Goal: Task Accomplishment & Management: Manage account settings

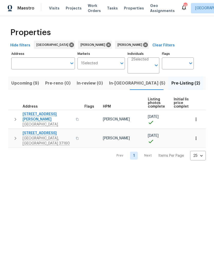
click at [55, 8] on span "Visits" at bounding box center [54, 8] width 11 height 5
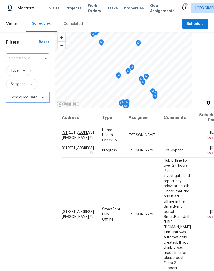
click at [40, 99] on span at bounding box center [42, 97] width 6 height 4
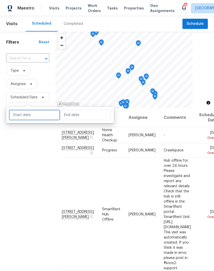
click at [42, 115] on input "text" at bounding box center [34, 115] width 50 height 10
select select "9"
select select "2025"
select select "10"
select select "2025"
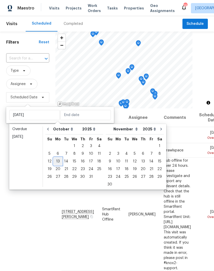
click at [59, 162] on div "13" at bounding box center [58, 161] width 8 height 7
type input "Mon, Oct 13"
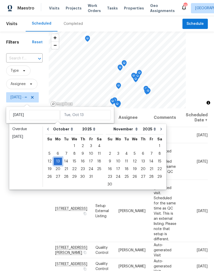
click at [59, 161] on div "13" at bounding box center [58, 161] width 8 height 7
type input "Mon, Oct 13"
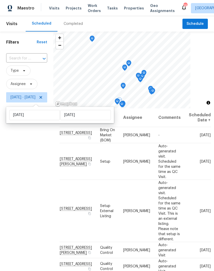
click at [0, 0] on icon at bounding box center [0, 0] width 0 height 0
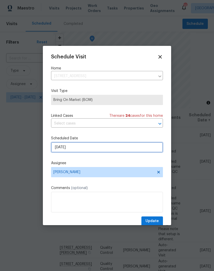
click at [90, 149] on input "10/13/2025" at bounding box center [107, 147] width 112 height 10
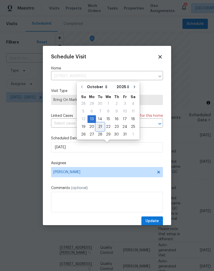
click at [100, 127] on div "21" at bounding box center [100, 126] width 8 height 7
type input "10/21/2025"
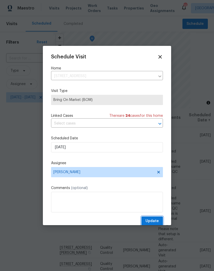
click at [154, 220] on span "Update" at bounding box center [151, 221] width 13 height 6
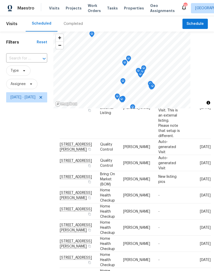
scroll to position [88, 0]
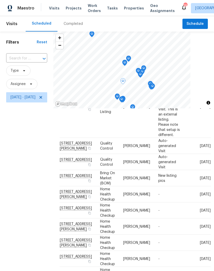
click at [0, 0] on icon at bounding box center [0, 0] width 0 height 0
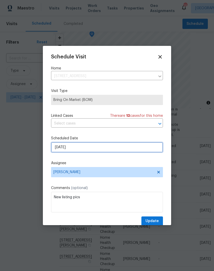
click at [83, 147] on input "10/13/2025" at bounding box center [107, 147] width 112 height 10
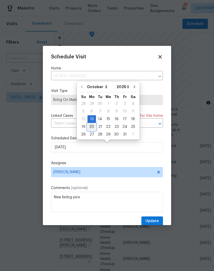
click at [92, 128] on div "20" at bounding box center [91, 126] width 8 height 7
type input "10/20/2025"
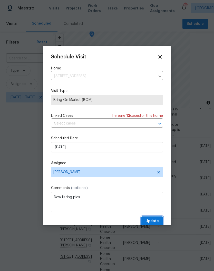
click at [155, 222] on span "Update" at bounding box center [151, 221] width 13 height 6
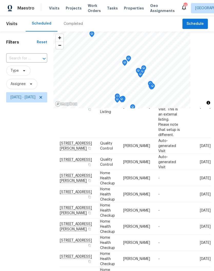
click at [128, 9] on span "Properties" at bounding box center [134, 8] width 20 height 5
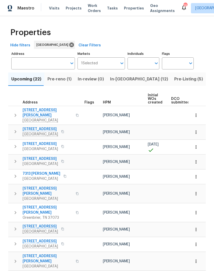
click at [146, 63] on input "Individuals" at bounding box center [139, 63] width 24 height 12
type input "Cynthia upshaw"
click at [139, 79] on input "checkbox" at bounding box center [136, 79] width 11 height 11
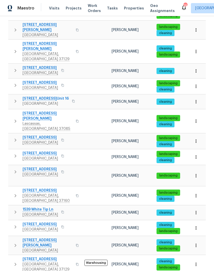
scroll to position [237, 0]
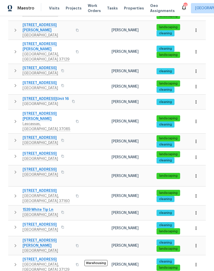
click at [45, 167] on span "3047 Dogwood Trl" at bounding box center [40, 169] width 35 height 5
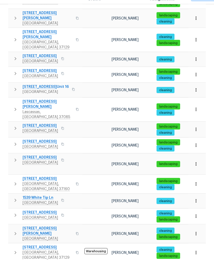
scroll to position [18, 0]
click at [52, 257] on span "5048 Bridgemore Blvd" at bounding box center [48, 259] width 50 height 5
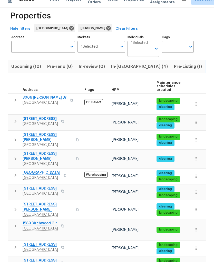
scroll to position [7, 0]
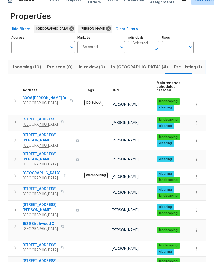
click at [45, 230] on span "1589 Birchwood Cir" at bounding box center [40, 232] width 35 height 5
click at [114, 72] on span "In-reno (4)" at bounding box center [139, 75] width 57 height 7
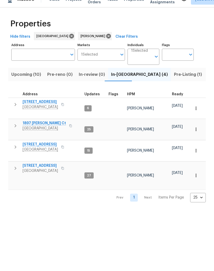
click at [46, 108] on span "2609 Jordan Ridge Dr" at bounding box center [40, 110] width 35 height 5
click at [46, 129] on span "1897 Sherman Ct" at bounding box center [44, 131] width 43 height 5
click at [44, 172] on span "5011 Preserve Blvd" at bounding box center [40, 174] width 35 height 5
click at [38, 151] on span "513 W 5th St" at bounding box center [40, 153] width 35 height 5
click at [43, 177] on span "Antioch, TN 37013" at bounding box center [40, 179] width 35 height 5
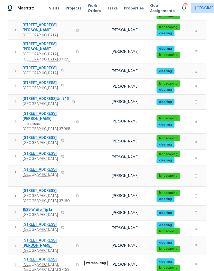
scroll to position [21, 0]
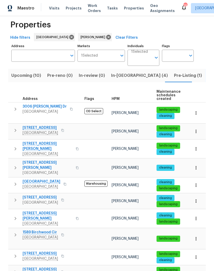
scroll to position [7, 0]
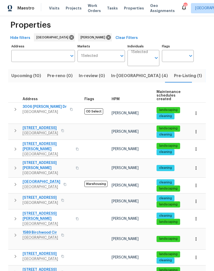
click at [43, 160] on span "3726 Selina Dr" at bounding box center [48, 165] width 50 height 10
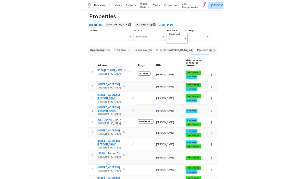
scroll to position [12, 0]
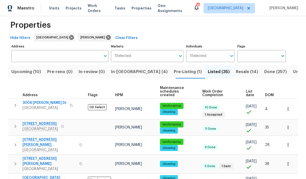
click at [46, 100] on span "3006 Sheddan Dr" at bounding box center [45, 102] width 44 height 5
click at [45, 100] on span "3006 Sheddan Dr" at bounding box center [45, 102] width 44 height 5
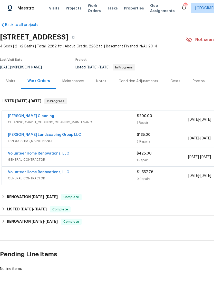
scroll to position [4, 0]
click at [56, 136] on link "[PERSON_NAME] Landscaping Group LLC" at bounding box center [44, 135] width 73 height 4
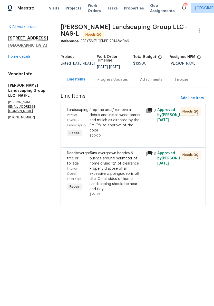
click at [129, 115] on div "Prep the area/ remove all debris and install weed barrier and mulch as directed…" at bounding box center [115, 120] width 53 height 26
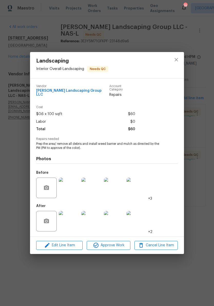
click at [72, 220] on img at bounding box center [69, 221] width 21 height 21
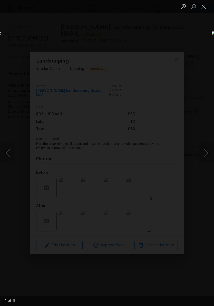
click at [208, 150] on button "Next image" at bounding box center [205, 153] width 15 height 21
click at [207, 153] on button "Next image" at bounding box center [205, 153] width 15 height 21
click at [205, 6] on button "Close lightbox" at bounding box center [203, 6] width 10 height 9
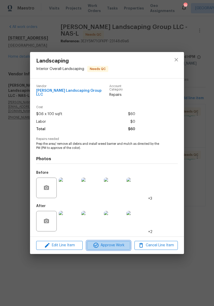
click at [116, 246] on span "Approve Work" at bounding box center [108, 245] width 40 height 6
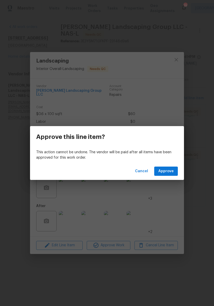
click at [168, 170] on span "Approve" at bounding box center [165, 171] width 15 height 6
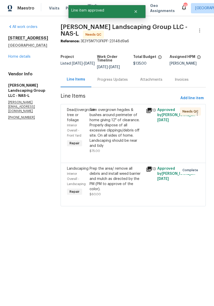
click at [136, 116] on div "Trim overgrown hegdes & bushes around perimeter of home giving 12" of clearance…" at bounding box center [115, 127] width 53 height 41
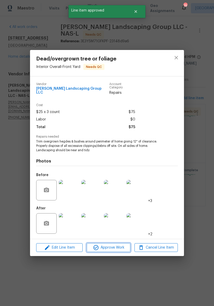
click at [116, 250] on button "Approve Work" at bounding box center [108, 247] width 43 height 9
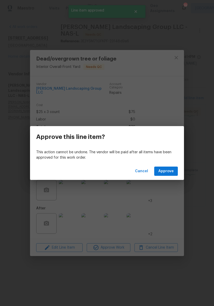
click at [166, 170] on span "Approve" at bounding box center [165, 171] width 15 height 6
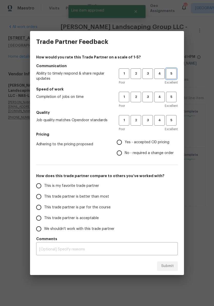
click at [172, 75] on span "5" at bounding box center [170, 74] width 9 height 6
click at [172, 98] on span "5" at bounding box center [170, 97] width 9 height 6
click at [173, 121] on span "5" at bounding box center [170, 120] width 9 height 6
click at [121, 146] on input "Yes - accepted OD pricing" at bounding box center [119, 142] width 11 height 11
radio input "true"
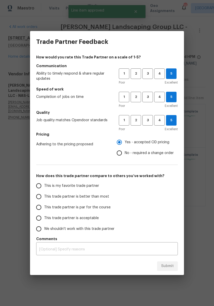
click at [42, 187] on input "This is my favorite trade partner" at bounding box center [38, 185] width 11 height 11
click at [170, 263] on span "Submit" at bounding box center [167, 266] width 13 height 6
radio input "true"
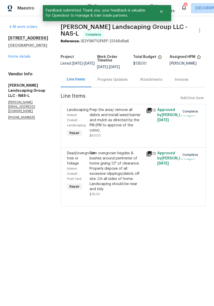
click at [25, 58] on link "Home details" at bounding box center [19, 57] width 22 height 4
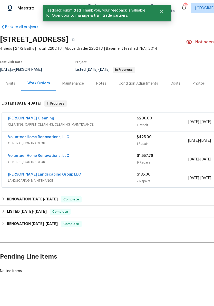
scroll to position [2, 0]
click at [27, 119] on link "[PERSON_NAME] Cleaning" at bounding box center [31, 118] width 46 height 4
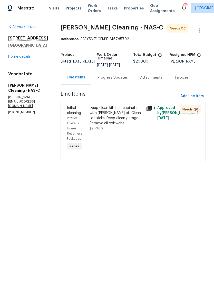
click at [130, 114] on div "Deep clean kitchen cabinets with Murphy oil. Clean toe kicks. Deep clean garage…" at bounding box center [115, 115] width 53 height 21
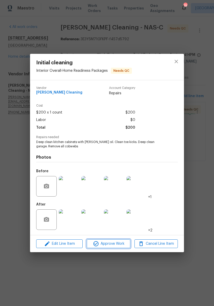
click at [115, 245] on span "Approve Work" at bounding box center [108, 244] width 40 height 6
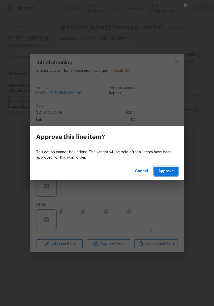
click at [169, 173] on span "Approve" at bounding box center [165, 171] width 15 height 6
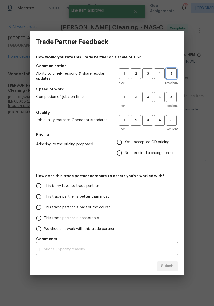
click at [172, 76] on span "5" at bounding box center [170, 74] width 9 height 6
click at [173, 98] on span "5" at bounding box center [170, 97] width 9 height 6
click at [173, 121] on span "5" at bounding box center [170, 120] width 9 height 6
click at [121, 146] on input "Yes - accepted OD pricing" at bounding box center [119, 142] width 11 height 11
radio input "true"
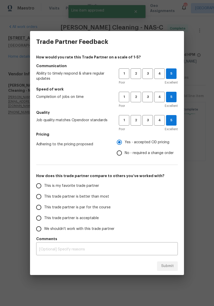
click at [38, 187] on input "This is my favorite trade partner" at bounding box center [38, 185] width 11 height 11
click at [170, 264] on span "Submit" at bounding box center [167, 266] width 13 height 6
radio input "true"
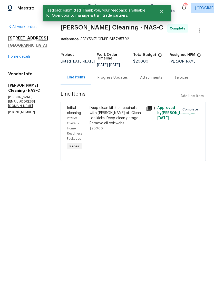
click at [29, 58] on link "Home details" at bounding box center [19, 57] width 22 height 4
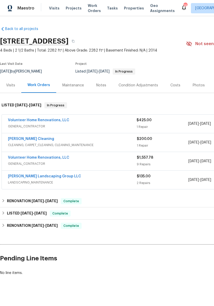
click at [101, 87] on div "Notes" at bounding box center [101, 85] width 10 height 5
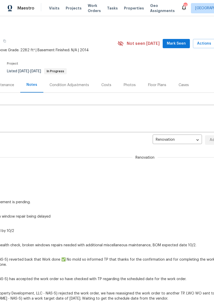
scroll to position [0, 68]
click at [178, 44] on span "Mark Seen" at bounding box center [176, 43] width 19 height 6
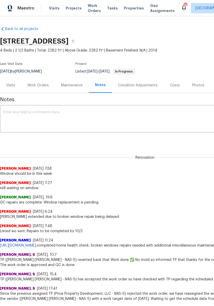
scroll to position [0, 0]
click at [40, 85] on div "Work Orders" at bounding box center [37, 85] width 21 height 5
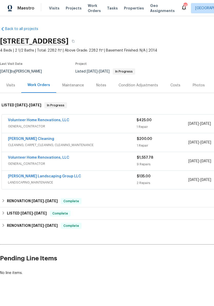
click at [46, 120] on link "Volunteer Home Renovations, LLC" at bounding box center [38, 120] width 61 height 4
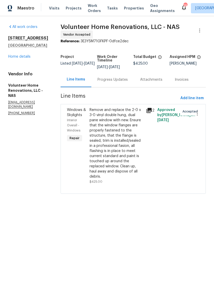
click at [125, 82] on div "Progress Updates" at bounding box center [112, 79] width 30 height 5
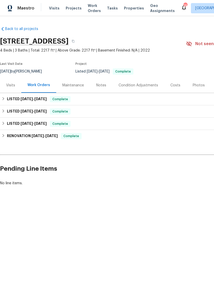
click at [103, 85] on div "Notes" at bounding box center [101, 85] width 10 height 5
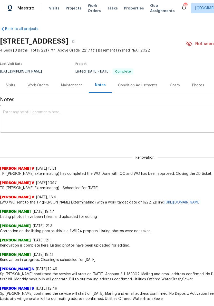
click at [39, 87] on div "Work Orders" at bounding box center [37, 85] width 21 height 5
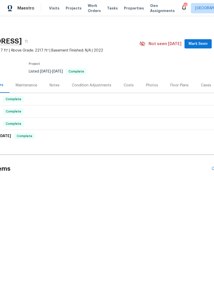
scroll to position [0, 48]
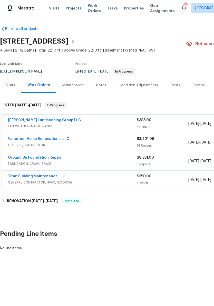
click at [51, 119] on link "[PERSON_NAME] Landscaping Group LLC" at bounding box center [44, 120] width 73 height 4
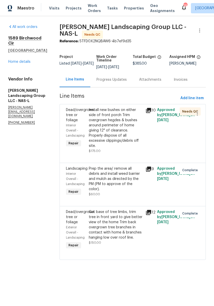
click at [139, 114] on div "Install new bushes on either side of front porch Trim overgrown hegdes & bushes…" at bounding box center [116, 127] width 54 height 41
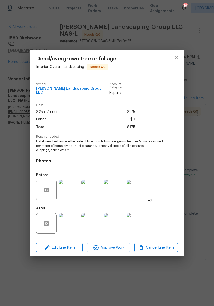
click at [73, 191] on img at bounding box center [69, 190] width 21 height 21
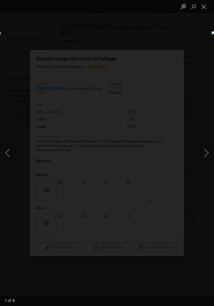
click at [207, 155] on button "Next image" at bounding box center [205, 153] width 15 height 21
click at [207, 156] on button "Next image" at bounding box center [205, 153] width 15 height 21
click at [208, 156] on button "Next image" at bounding box center [205, 153] width 15 height 21
click at [207, 157] on button "Next image" at bounding box center [205, 153] width 15 height 21
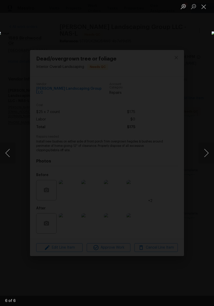
click at [205, 8] on button "Close lightbox" at bounding box center [203, 6] width 10 height 9
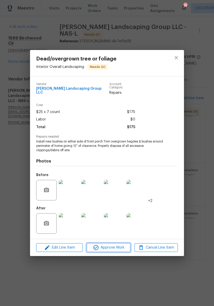
click at [119, 246] on span "Approve Work" at bounding box center [108, 247] width 40 height 6
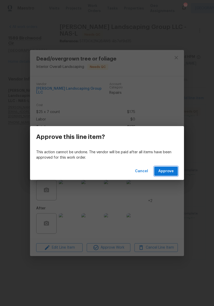
click at [169, 171] on span "Approve" at bounding box center [165, 171] width 15 height 6
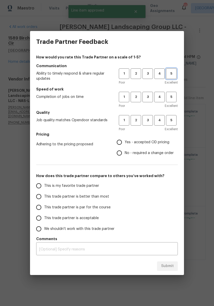
click at [173, 75] on span "5" at bounding box center [170, 74] width 9 height 6
click at [173, 98] on span "5" at bounding box center [170, 97] width 9 height 6
click at [172, 116] on button "5" at bounding box center [171, 120] width 11 height 11
click at [123, 143] on input "Yes - accepted OD pricing" at bounding box center [119, 142] width 11 height 11
radio input "true"
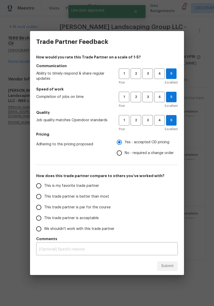
click at [42, 187] on input "This is my favorite trade partner" at bounding box center [38, 185] width 11 height 11
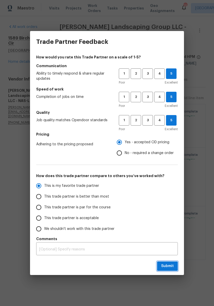
click at [171, 264] on span "Submit" at bounding box center [167, 266] width 13 height 6
radio input "true"
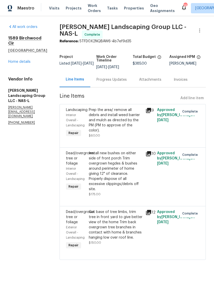
radio input "false"
click at [30, 60] on link "Home details" at bounding box center [19, 62] width 22 height 4
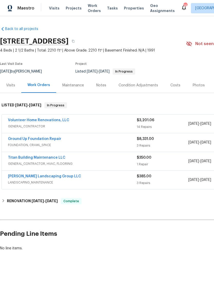
click at [53, 120] on link "Volunteer Home Renovations, LLC" at bounding box center [38, 120] width 61 height 4
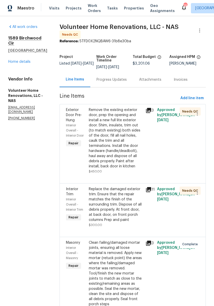
click at [135, 118] on div "Remove the existing exterior door, prep the opening and install a new full lite…" at bounding box center [116, 138] width 54 height 62
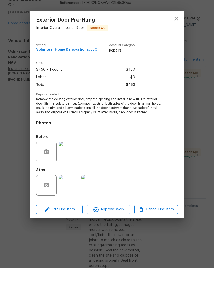
click at [69, 213] on img at bounding box center [69, 223] width 21 height 21
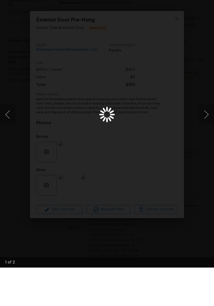
scroll to position [0, 0]
click at [206, 143] on button "Next image" at bounding box center [205, 153] width 15 height 21
click at [168, 31] on img "Lightbox" at bounding box center [83, 152] width 170 height 243
click at [208, 143] on button "Next image" at bounding box center [205, 153] width 15 height 21
click at [168, 31] on img "Lightbox" at bounding box center [83, 152] width 170 height 243
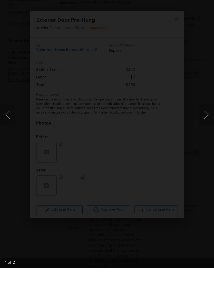
click at [168, 31] on img "Lightbox" at bounding box center [83, 152] width 170 height 243
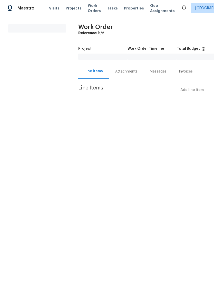
scroll to position [38, 0]
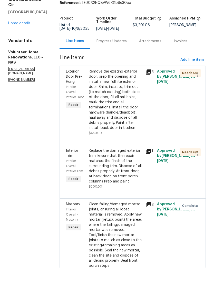
click at [140, 187] on div "Replace the damaged exterior trim. Ensure that the repair matches the finish of…" at bounding box center [116, 205] width 54 height 36
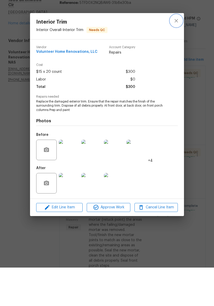
click at [177, 58] on icon "close" at bounding box center [175, 59] width 3 height 3
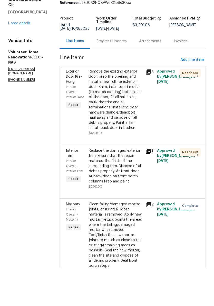
scroll to position [0, 0]
click at [28, 60] on link "Home details" at bounding box center [19, 62] width 22 height 4
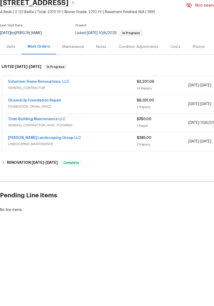
click at [101, 83] on div "Notes" at bounding box center [101, 85] width 10 height 5
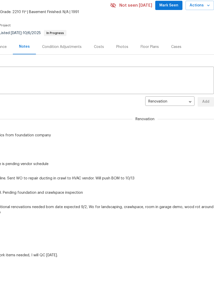
scroll to position [0, 76]
click at [174, 37] on span "Mark Seen" at bounding box center [168, 40] width 19 height 6
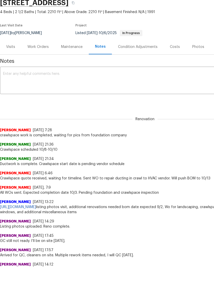
scroll to position [0, 0]
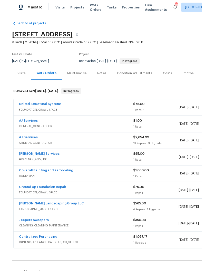
scroll to position [3, 0]
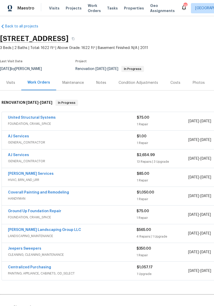
click at [26, 136] on link "AJ Services" at bounding box center [18, 137] width 21 height 4
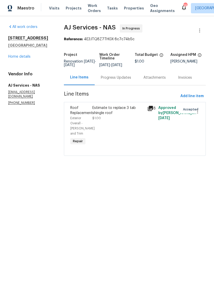
click at [120, 113] on div "Estimate to replace 3 tab shingle roof" at bounding box center [118, 110] width 52 height 10
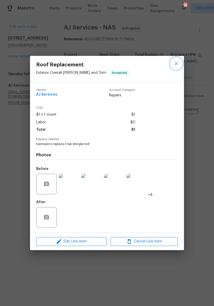
click at [177, 64] on icon "close" at bounding box center [175, 63] width 3 height 3
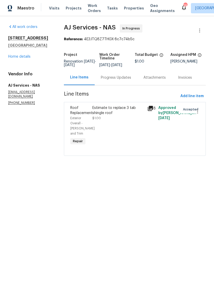
click at [118, 80] on div "Progress Updates" at bounding box center [116, 77] width 30 height 5
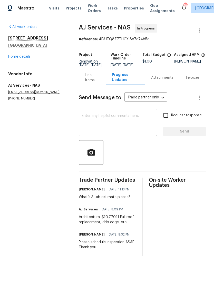
click at [93, 83] on div "Line Items" at bounding box center [92, 78] width 14 height 10
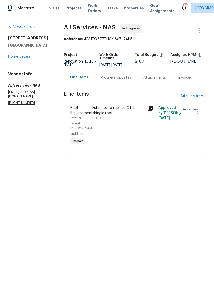
click at [109, 115] on div "Estimate to replace 3 tab shingle roof" at bounding box center [118, 110] width 52 height 10
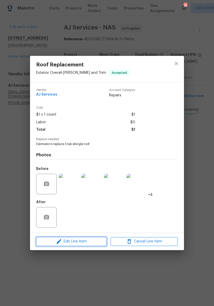
click at [83, 242] on span "Edit Line Item" at bounding box center [71, 241] width 67 height 6
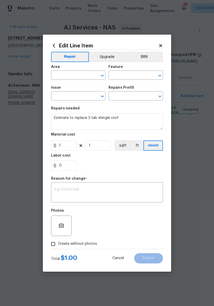
type input "Exterior Overall"
type input "Eaves and Trim"
type input "Roof Replacement"
type input "Add a Task $1.00"
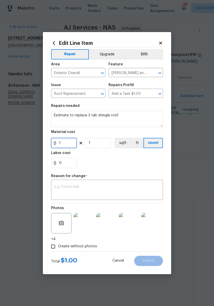
click at [72, 142] on input "1" at bounding box center [64, 143] width 26 height 10
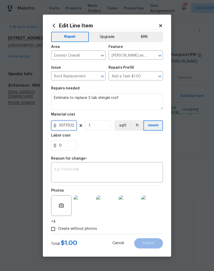
type input "10770.12"
click at [113, 168] on div "Repair Upgrade BRN Area Exterior Overall ​ Feature Eaves and Trim ​ Issue Roof …" at bounding box center [107, 132] width 112 height 204
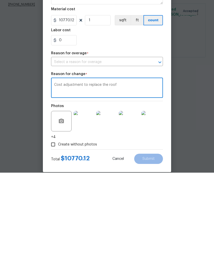
click at [144, 181] on textarea "Cost adjustment to replace the roof" at bounding box center [107, 186] width 106 height 11
click at [160, 158] on icon "Open" at bounding box center [160, 161] width 6 height 6
type textarea "Cost adjustment to replace the roof"
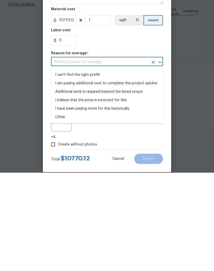
click at [134, 186] on li "Additional work is required beyond the listed scope" at bounding box center [107, 190] width 112 height 8
type input "Additional work is required beyond the listed scope"
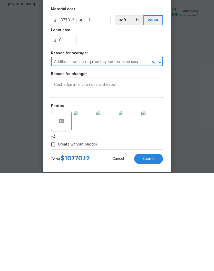
click at [153, 255] on span "Submit" at bounding box center [148, 257] width 12 height 4
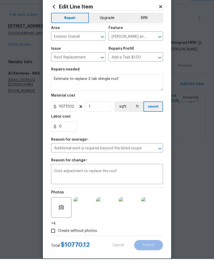
scroll to position [0, 0]
type input "1"
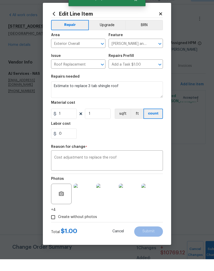
scroll to position [0, 0]
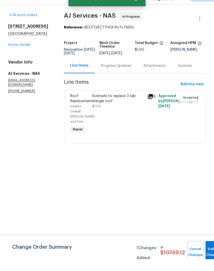
click at [126, 75] on div "Progress Updates" at bounding box center [116, 77] width 30 height 5
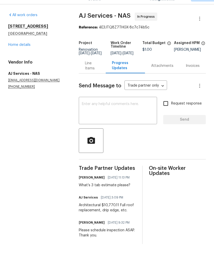
click at [92, 73] on div "Line Items" at bounding box center [92, 78] width 14 height 10
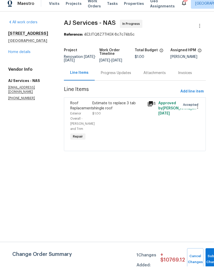
click at [115, 108] on div "Estimate to replace 3 tab shingle roof" at bounding box center [118, 110] width 52 height 10
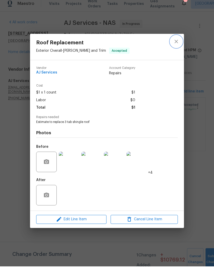
click at [178, 43] on icon "close" at bounding box center [176, 46] width 6 height 6
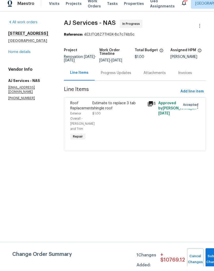
click at [116, 77] on div "Progress Updates" at bounding box center [116, 77] width 30 height 5
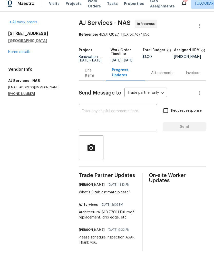
click at [91, 77] on div "Line Items" at bounding box center [92, 78] width 14 height 10
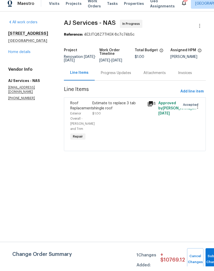
click at [115, 107] on div "Estimate to replace 3 tab shingle roof" at bounding box center [118, 110] width 52 height 10
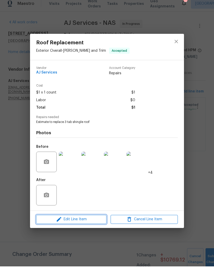
click at [97, 221] on span "Edit Line Item" at bounding box center [71, 224] width 67 height 6
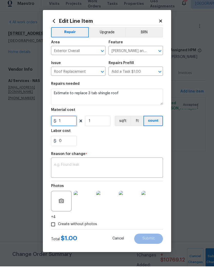
click at [70, 121] on input "1" at bounding box center [64, 125] width 26 height 10
type input "10770.11"
click at [98, 164] on div "Repair Upgrade BRN Area Exterior Overall ​ Feature Eaves and Trim ​ Issue Roof …" at bounding box center [107, 132] width 112 height 204
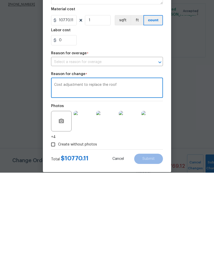
click at [161, 158] on icon "Open" at bounding box center [160, 161] width 6 height 6
type textarea "Cost adjustment to replace the roof"
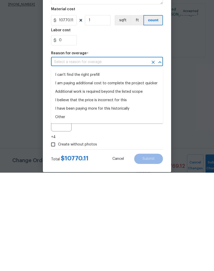
click at [130, 186] on li "Additional work is required beyond the listed scope" at bounding box center [107, 190] width 112 height 8
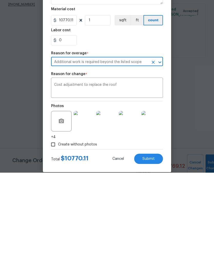
type input "Additional work is required beyond the listed scope"
click at [155, 252] on button "Submit" at bounding box center [148, 257] width 29 height 10
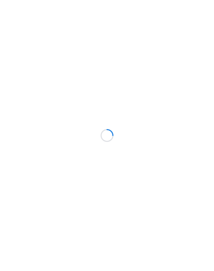
scroll to position [12, 0]
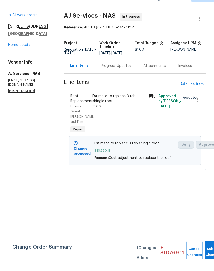
click at [127, 75] on div "Progress Updates" at bounding box center [116, 77] width 30 height 5
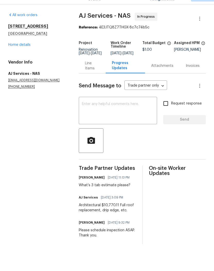
click at [135, 114] on textarea at bounding box center [118, 123] width 72 height 18
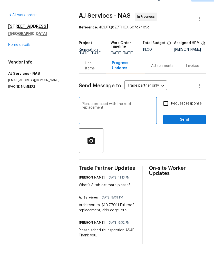
click at [124, 114] on textarea "Please proceed with the roof replacement" at bounding box center [118, 123] width 72 height 18
click at [129, 114] on textarea "Please proceed with the architectural shingle roof replacement" at bounding box center [118, 123] width 72 height 18
type textarea "Please proceed with the architectural shingle roof replacement"
click at [188, 128] on span "Send" at bounding box center [184, 131] width 34 height 6
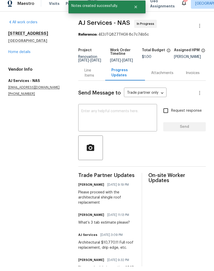
click at [29, 55] on link "Home details" at bounding box center [19, 57] width 22 height 4
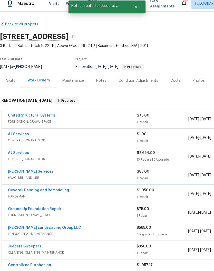
click at [25, 156] on link "AJ Services" at bounding box center [18, 158] width 21 height 4
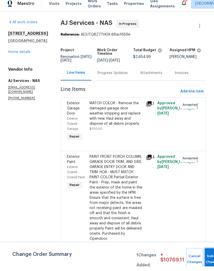
click at [208, 257] on button "Submit Changes" at bounding box center [212, 264] width 16 height 22
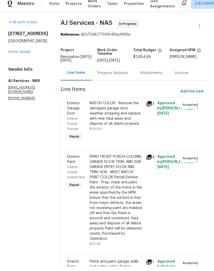
click at [26, 58] on link "Home details" at bounding box center [19, 57] width 22 height 4
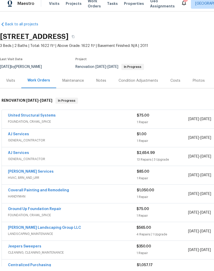
click at [38, 175] on link "Tony Barrett Services" at bounding box center [31, 177] width 46 height 4
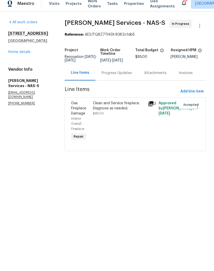
click at [127, 78] on div "Progress Updates" at bounding box center [116, 77] width 30 height 5
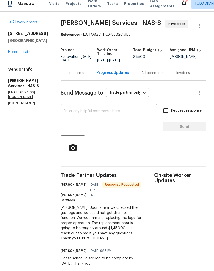
click at [78, 77] on div "Line Items" at bounding box center [75, 77] width 17 height 5
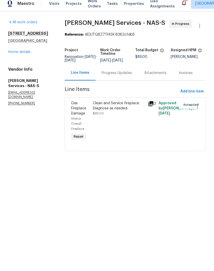
click at [117, 107] on div "Clean and Service fireplace. Diagnose as needed." at bounding box center [119, 110] width 52 height 10
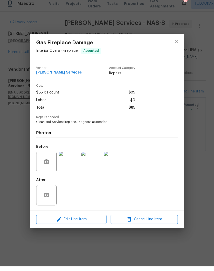
click at [99, 221] on span "Edit Line Item" at bounding box center [71, 224] width 67 height 6
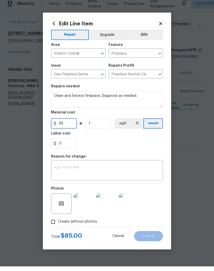
click at [71, 125] on input "85" at bounding box center [64, 128] width 26 height 10
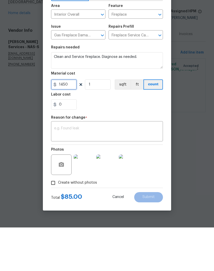
type input "1450"
click at [105, 170] on textarea at bounding box center [107, 175] width 106 height 11
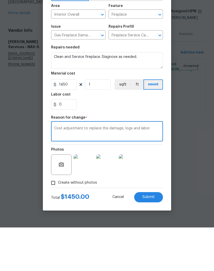
click at [122, 170] on textarea "Cost adjustment to replace the damage, logs and labor" at bounding box center [107, 175] width 106 height 11
type textarea "Cost adjustment to replace the damage logs and labor"
click at [160, 188] on div "Photos" at bounding box center [107, 204] width 112 height 33
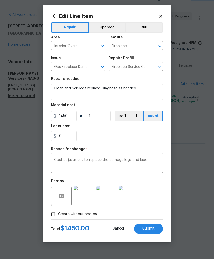
click at [150, 239] on span "Submit" at bounding box center [148, 241] width 12 height 4
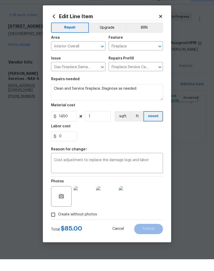
type input "85"
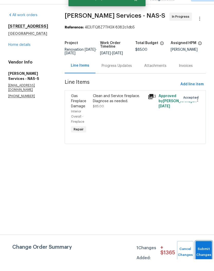
click at [203, 253] on button "Submit Changes" at bounding box center [203, 264] width 16 height 22
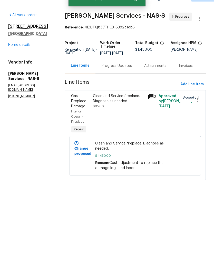
click at [24, 46] on div "2609 Jordan Ridge Dr Nashville, TN 37218 Home details" at bounding box center [30, 48] width 44 height 24
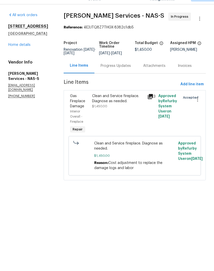
click at [119, 75] on div "Progress Updates" at bounding box center [115, 77] width 30 height 5
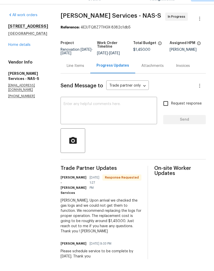
click at [108, 114] on textarea at bounding box center [109, 123] width 90 height 18
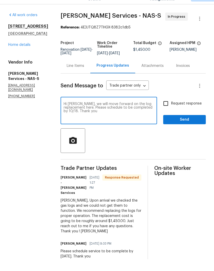
type textarea "Hi Tony, we will move forward on the log replacement here. Please schedule to b…"
click at [191, 128] on span "Send" at bounding box center [184, 131] width 34 height 6
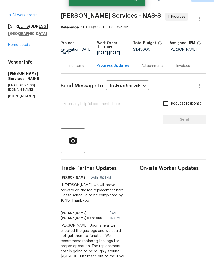
click at [24, 55] on link "Home details" at bounding box center [19, 57] width 22 height 4
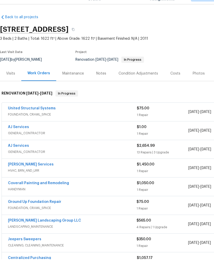
click at [47, 212] on link "Ground Up Foundation Repair" at bounding box center [34, 214] width 53 height 4
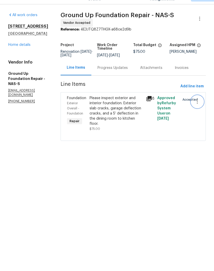
click at [197, 110] on icon "button" at bounding box center [197, 113] width 6 height 6
click at [26, 57] on div at bounding box center [107, 135] width 214 height 271
click at [18, 55] on link "Home details" at bounding box center [19, 57] width 22 height 4
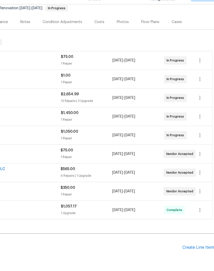
scroll to position [52, 76]
click at [202, 163] on icon "button" at bounding box center [200, 166] width 6 height 6
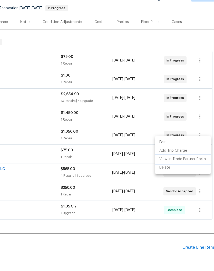
click at [192, 167] on li "View In Trade Partner Portal" at bounding box center [182, 171] width 55 height 8
click at [101, 94] on div at bounding box center [107, 135] width 214 height 271
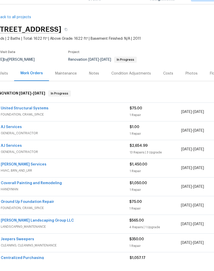
scroll to position [0, 7]
click at [95, 83] on div "Notes" at bounding box center [94, 85] width 10 height 5
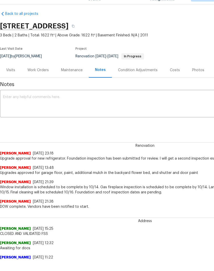
scroll to position [4, 0]
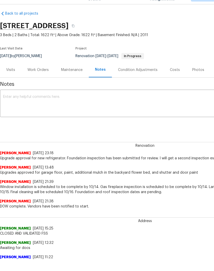
click at [74, 107] on textarea at bounding box center [144, 116] width 283 height 18
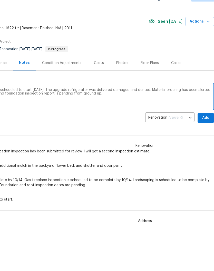
scroll to position [11, 76]
type textarea "Roof replacement has been approved and scheduled to start tomorrow 10/14. The u…"
click at [208, 127] on span "Add" at bounding box center [205, 130] width 8 height 6
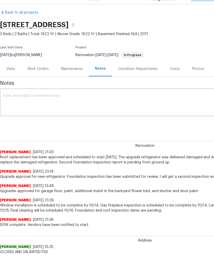
scroll to position [5, 0]
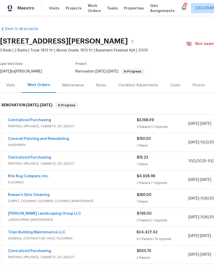
click at [103, 85] on div "Notes" at bounding box center [101, 85] width 10 height 5
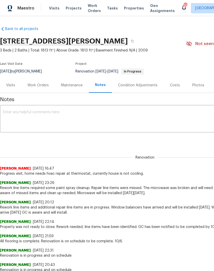
click at [71, 113] on textarea at bounding box center [144, 119] width 283 height 18
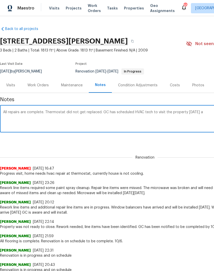
scroll to position [0, 76]
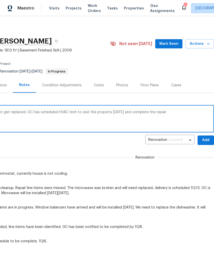
type textarea "All repairs are complete. Thermostat did not get replaced. GC has scheduled HVA…"
click at [205, 140] on span "Add" at bounding box center [205, 140] width 8 height 6
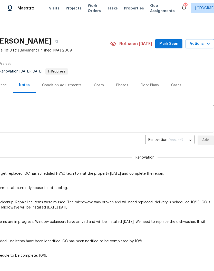
click at [172, 45] on span "Mark Seen" at bounding box center [168, 44] width 19 height 6
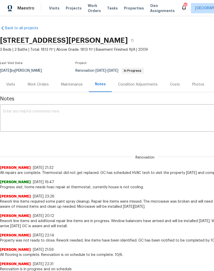
scroll to position [1, 0]
click at [40, 86] on div "Work Orders" at bounding box center [37, 84] width 21 height 5
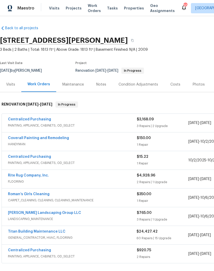
click at [52, 230] on link "Titan Building Maintenance LLC" at bounding box center [36, 232] width 57 height 4
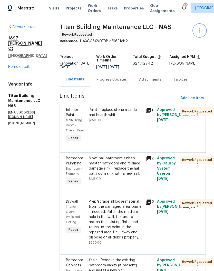
click at [201, 31] on icon "button" at bounding box center [199, 30] width 6 height 6
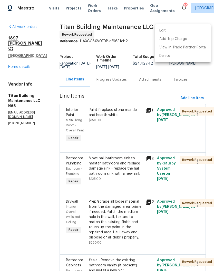
click at [175, 30] on li "Edit" at bounding box center [182, 30] width 55 height 8
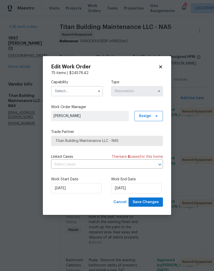
click at [90, 91] on input "text" at bounding box center [77, 91] width 52 height 10
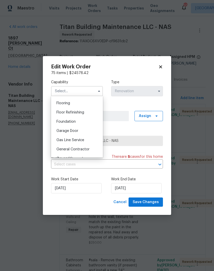
scroll to position [202, 0]
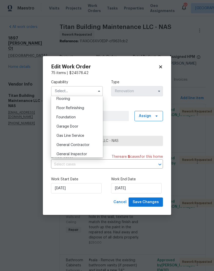
click at [87, 146] on span "General Contractor" at bounding box center [72, 145] width 33 height 4
type input "General Contractor"
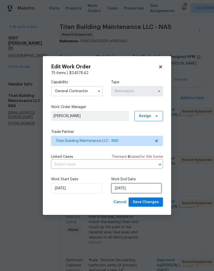
click at [142, 190] on input "[DATE]" at bounding box center [136, 188] width 50 height 10
select select "9"
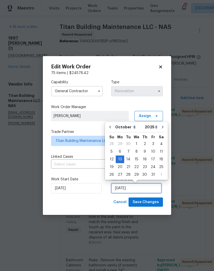
scroll to position [4, 0]
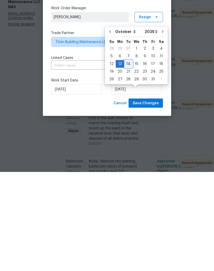
click at [129, 159] on div "14" at bounding box center [128, 162] width 8 height 7
type input "[DATE]"
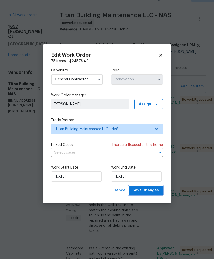
click at [153, 199] on span "Save Changes" at bounding box center [145, 202] width 26 height 6
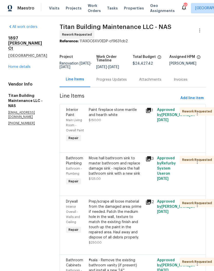
scroll to position [0, 0]
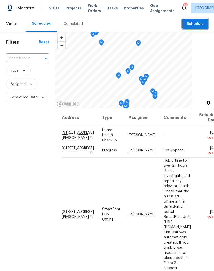
click at [189, 24] on span "Schedule" at bounding box center [194, 24] width 17 height 6
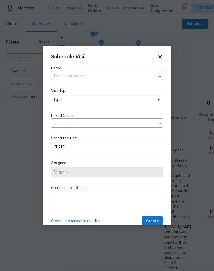
click at [100, 75] on input "text" at bounding box center [99, 76] width 97 height 8
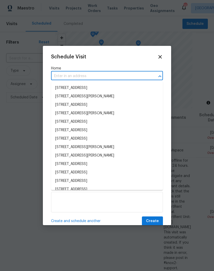
click at [73, 74] on input "text" at bounding box center [99, 76] width 97 height 8
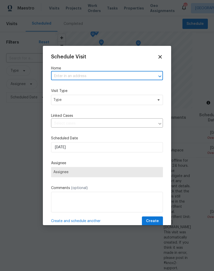
paste input "[STREET_ADDRESS][PERSON_NAME]"
type input "[STREET_ADDRESS][PERSON_NAME]"
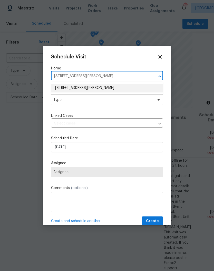
click at [87, 87] on li "[STREET_ADDRESS][PERSON_NAME]" at bounding box center [107, 88] width 112 height 9
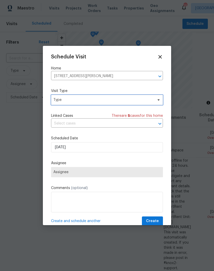
click at [159, 101] on icon at bounding box center [158, 100] width 4 height 4
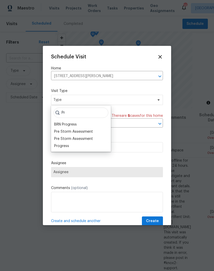
type input "Pr"
click at [65, 147] on div "Progress" at bounding box center [61, 146] width 15 height 5
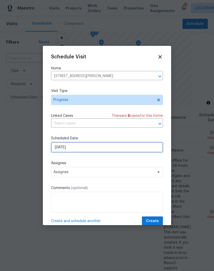
click at [97, 149] on input "[DATE]" at bounding box center [107, 147] width 112 height 10
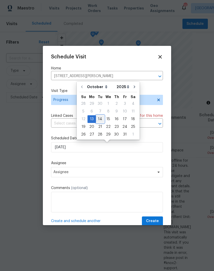
click at [102, 120] on div "14" at bounding box center [100, 119] width 8 height 7
type input "10/14/2025"
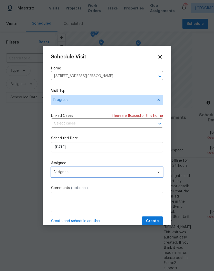
click at [153, 173] on span "Assignee" at bounding box center [103, 172] width 100 height 4
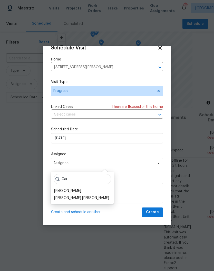
scroll to position [10, 0]
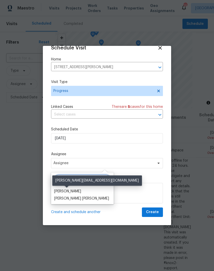
type input "Car"
click at [76, 192] on div "Carmen Childs" at bounding box center [67, 191] width 27 height 5
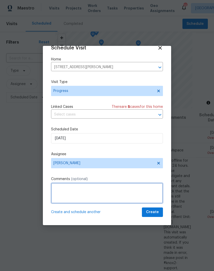
click at [81, 189] on textarea at bounding box center [107, 193] width 112 height 21
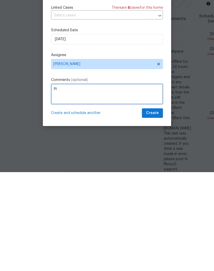
scroll to position [9, 0]
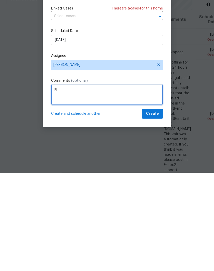
type textarea "P"
type textarea "Take AI video"
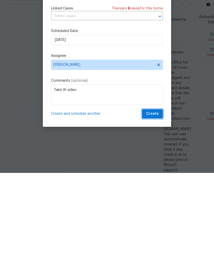
click at [156, 209] on span "Create" at bounding box center [152, 212] width 13 height 6
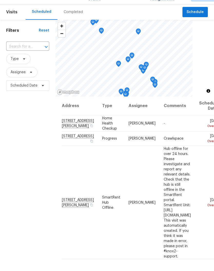
scroll to position [12, 0]
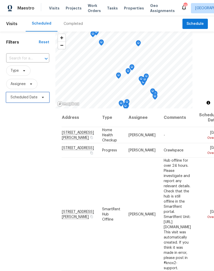
click at [37, 95] on span "Scheduled Date" at bounding box center [24, 97] width 27 height 5
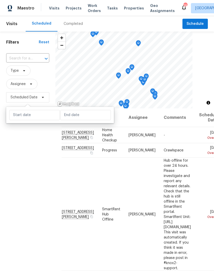
click at [37, 142] on div "Filters Reset ​ Type Assignee Scheduled Date" at bounding box center [27, 179] width 55 height 294
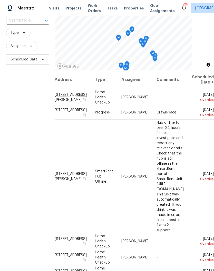
scroll to position [0, 0]
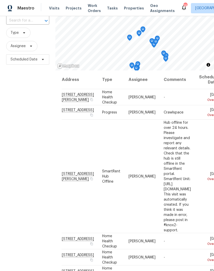
click at [34, 17] on input "text" at bounding box center [20, 21] width 29 height 8
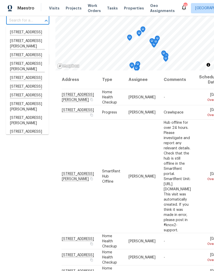
click at [33, 17] on input "text" at bounding box center [20, 21] width 29 height 8
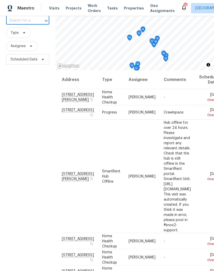
paste input "3726 Selina Dr, Murfreesboro, TN 37128"
type input "3726 Selina Dr, Murfreesboro, TN 37128"
click at [27, 28] on li "3726 Selina Dr, Murfreesboro, TN 37128" at bounding box center [27, 35] width 43 height 14
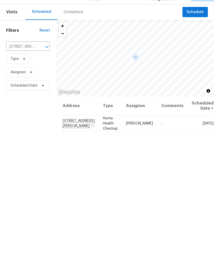
click at [0, 0] on icon at bounding box center [0, 0] width 0 height 0
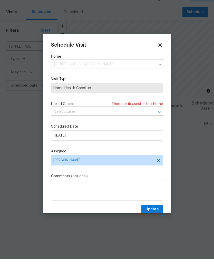
click at [154, 97] on span "Home Health Checkup" at bounding box center [106, 99] width 107 height 5
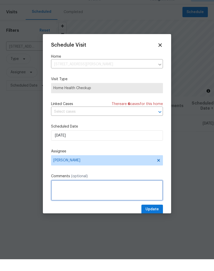
click at [118, 192] on textarea at bounding box center [107, 202] width 112 height 21
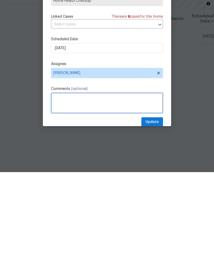
scroll to position [19, 0]
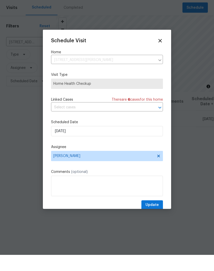
click at [103, 97] on span "Home Health Checkup" at bounding box center [106, 99] width 107 height 5
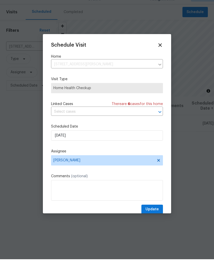
click at [160, 54] on icon at bounding box center [160, 57] width 6 height 6
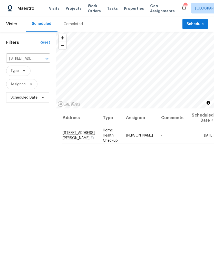
scroll to position [0, 0]
click at [195, 25] on span "Schedule" at bounding box center [194, 24] width 17 height 6
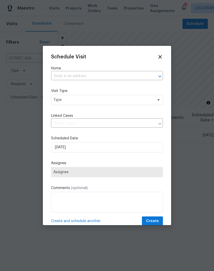
click at [85, 74] on input "text" at bounding box center [99, 76] width 97 height 8
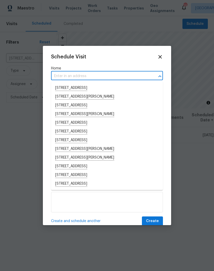
click at [67, 76] on input "text" at bounding box center [99, 76] width 97 height 8
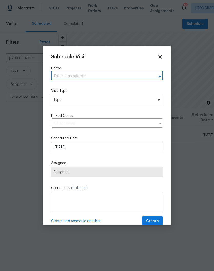
paste input "3726 Selina Dr, Murfreesboro, TN 37128"
type input "3726 Selina Dr, Murfreesboro, TN 37128"
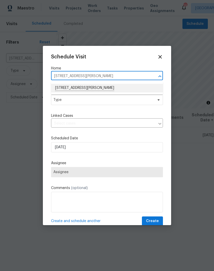
click at [86, 88] on li "3726 Selina Dr, Murfreesboro, TN 37128" at bounding box center [107, 88] width 112 height 9
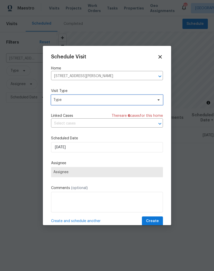
click at [157, 102] on icon at bounding box center [158, 100] width 4 height 4
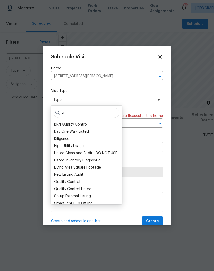
type input "Li"
click at [87, 160] on div "Listed Inventory Diagnostic" at bounding box center [77, 160] width 46 height 5
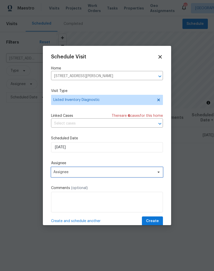
click at [151, 173] on span "Assignee" at bounding box center [103, 172] width 100 height 4
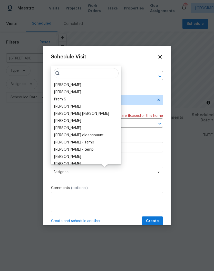
click at [78, 86] on div "[PERSON_NAME]" at bounding box center [67, 85] width 27 height 5
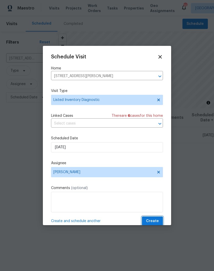
click at [155, 221] on span "Create" at bounding box center [152, 221] width 13 height 6
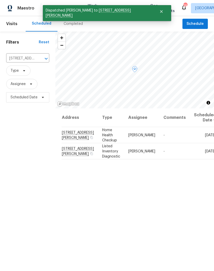
click at [0, 0] on icon at bounding box center [0, 0] width 0 height 0
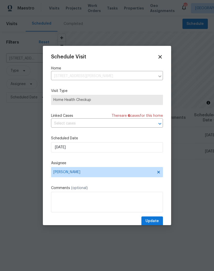
click at [160, 57] on icon at bounding box center [159, 56] width 3 height 3
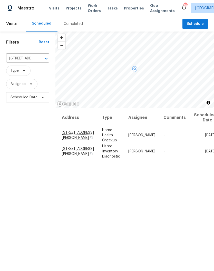
click at [0, 0] on icon at bounding box center [0, 0] width 0 height 0
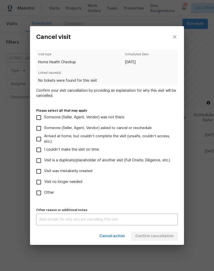
click at [40, 162] on input "Visit is a duplicate/placeholder of another visit (Full Onsite, Diligence, etc.)" at bounding box center [38, 160] width 11 height 11
checkbox input "true"
click at [139, 220] on textarea at bounding box center [106, 220] width 135 height 4
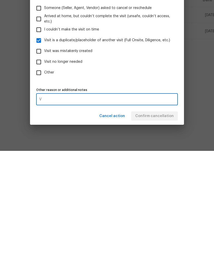
scroll to position [21, 0]
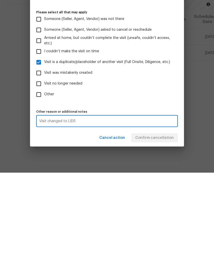
click at [101, 218] on textarea "Visit changed to LIDS" at bounding box center [106, 220] width 135 height 4
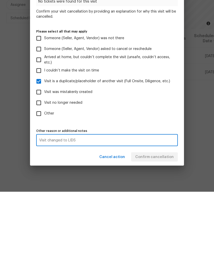
type textarea "Visit changed to LIDS"
click at [157, 228] on div "Cancel action Confirm cancellation" at bounding box center [107, 237] width 154 height 18
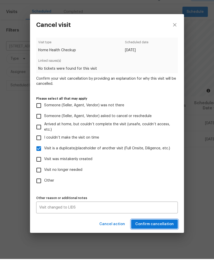
click at [155, 233] on span "Confirm cancellation" at bounding box center [154, 236] width 38 height 6
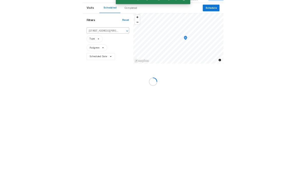
scroll to position [0, 0]
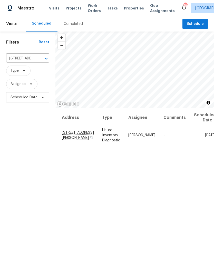
click at [91, 10] on span "Work Orders" at bounding box center [94, 8] width 13 height 10
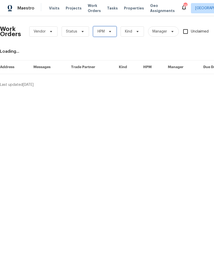
click at [108, 31] on icon at bounding box center [110, 31] width 4 height 4
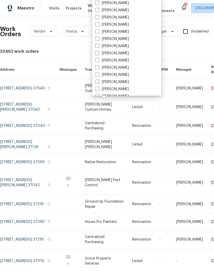
click at [125, 67] on label "[PERSON_NAME]" at bounding box center [112, 67] width 34 height 5
click at [98, 67] on input "[PERSON_NAME]" at bounding box center [96, 66] width 3 height 3
checkbox input "true"
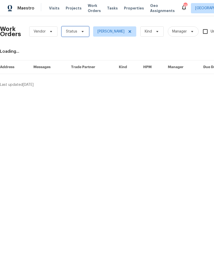
click at [79, 31] on span at bounding box center [82, 31] width 6 height 4
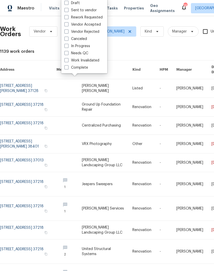
click at [87, 53] on label "Needs QC" at bounding box center [76, 53] width 24 height 5
click at [68, 53] on input "Needs QC" at bounding box center [65, 52] width 3 height 3
checkbox input "true"
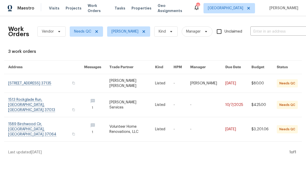
click at [49, 82] on link at bounding box center [46, 83] width 76 height 18
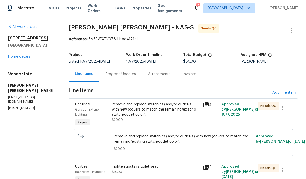
click at [126, 75] on div "Progress Updates" at bounding box center [121, 73] width 30 height 5
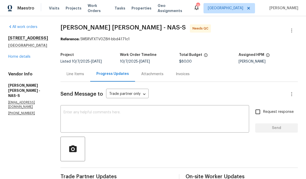
click at [82, 73] on div "Line Items" at bounding box center [75, 73] width 17 height 5
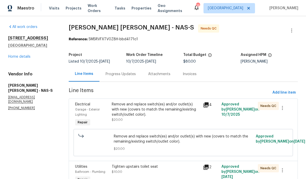
click at [176, 108] on div "Remove and replace switch(es) and/or outlet(s) with new (covers to match the re…" at bounding box center [156, 109] width 88 height 15
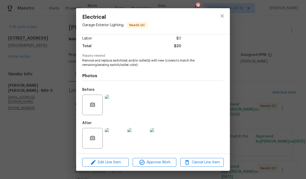
scroll to position [37, 0]
click at [163, 138] on img at bounding box center [160, 138] width 21 height 21
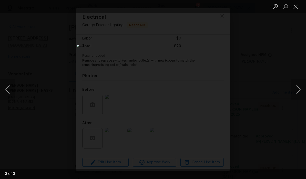
click at [213, 9] on button "Close lightbox" at bounding box center [296, 6] width 10 height 9
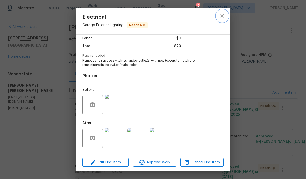
click at [213, 19] on button "close" at bounding box center [222, 16] width 12 height 12
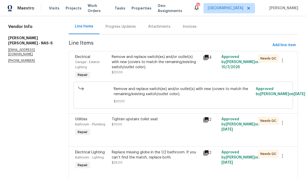
scroll to position [20, 0]
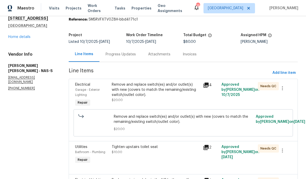
click at [135, 86] on div "Remove and replace switch(es) and/or outlet(s) with new (covers to match the re…" at bounding box center [156, 89] width 88 height 15
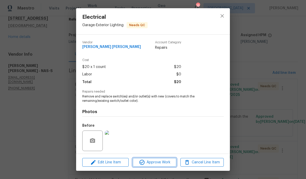
click at [155, 161] on span "Approve Work" at bounding box center [154, 162] width 40 height 6
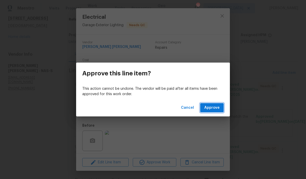
click at [212, 107] on span "Approve" at bounding box center [211, 108] width 15 height 6
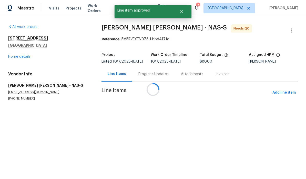
scroll to position [0, 0]
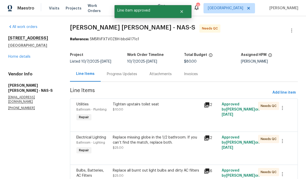
click at [152, 107] on div "Tighten upstairs toilet seat" at bounding box center [157, 104] width 88 height 5
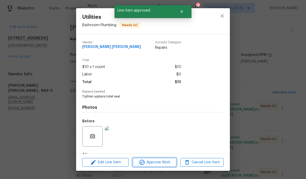
click at [160, 163] on span "Approve Work" at bounding box center [154, 162] width 40 height 6
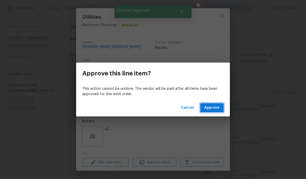
click at [212, 107] on span "Approve" at bounding box center [211, 108] width 15 height 6
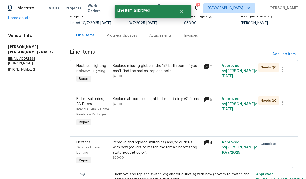
scroll to position [40, 0]
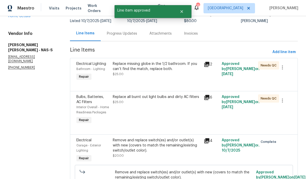
click at [167, 69] on div "Replace missing globe in the 1/2 bathroom. If you can’t find the match, replace…" at bounding box center [157, 66] width 88 height 10
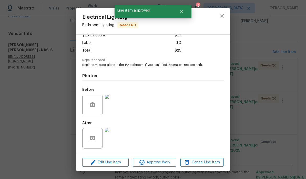
scroll to position [33, 0]
click at [117, 139] on img at bounding box center [115, 138] width 21 height 21
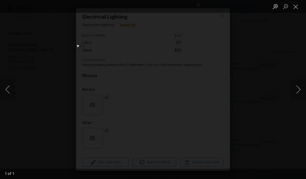
click at [213, 8] on button "Close lightbox" at bounding box center [296, 6] width 10 height 9
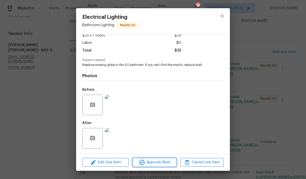
click at [163, 163] on span "Approve Work" at bounding box center [154, 162] width 40 height 6
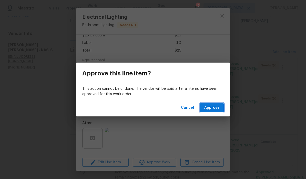
click at [213, 108] on span "Approve" at bounding box center [211, 108] width 15 height 6
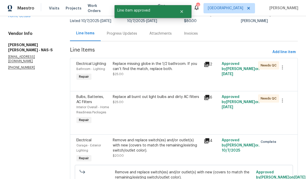
scroll to position [0, 0]
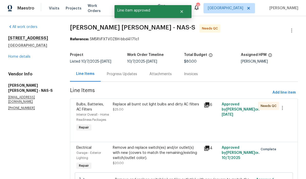
click at [162, 107] on div "Replace all burnt out light bulbs and dirty AC filters $25.00" at bounding box center [157, 107] width 88 height 10
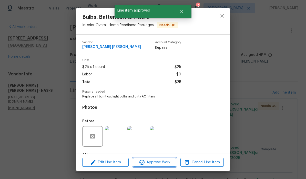
click at [159, 163] on span "Approve Work" at bounding box center [154, 162] width 40 height 6
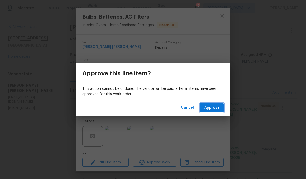
click at [213, 108] on span "Approve" at bounding box center [211, 108] width 15 height 6
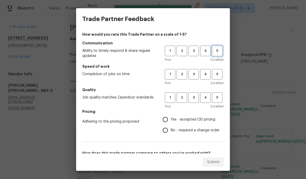
click at [213, 52] on span "5" at bounding box center [216, 51] width 9 height 6
click at [213, 75] on span "5" at bounding box center [216, 74] width 9 height 6
click at [213, 96] on span "5" at bounding box center [216, 98] width 9 height 6
click at [168, 121] on input "Yes - accepted OD pricing" at bounding box center [165, 119] width 11 height 11
radio input "true"
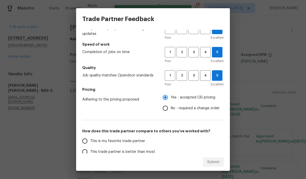
scroll to position [44, 0]
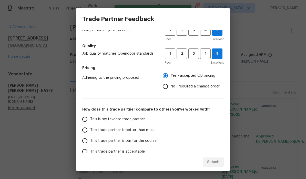
click at [88, 122] on input "This is my favorite trade partner" at bounding box center [84, 119] width 11 height 11
click at [213, 162] on span "Submit" at bounding box center [213, 162] width 13 height 6
radio input "true"
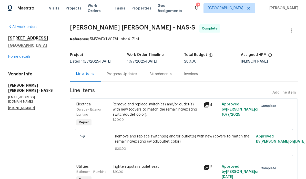
click at [22, 58] on link "Home details" at bounding box center [19, 57] width 22 height 4
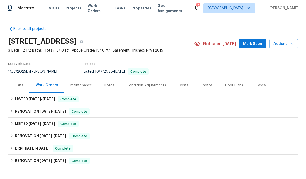
click at [213, 47] on span "Mark Seen" at bounding box center [252, 44] width 19 height 6
click at [110, 86] on div "Notes" at bounding box center [109, 85] width 10 height 5
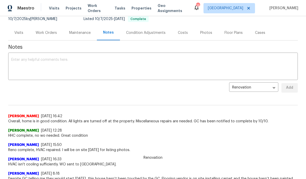
scroll to position [53, 0]
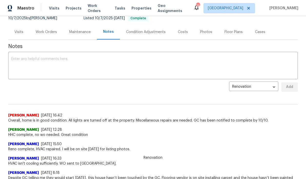
click at [72, 65] on textarea at bounding box center [152, 66] width 283 height 18
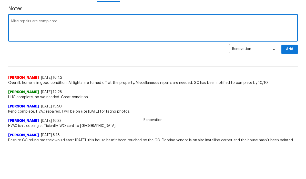
type textarea "Misc repairs are completed."
click at [213, 82] on button "Add" at bounding box center [289, 86] width 16 height 9
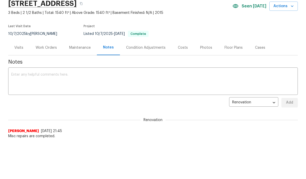
scroll to position [38, 0]
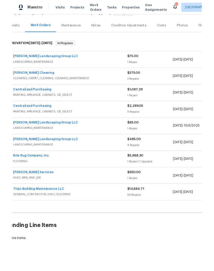
scroll to position [57, 7]
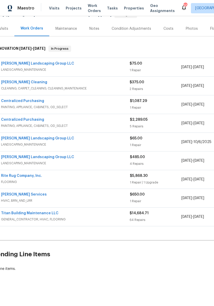
click at [40, 213] on link "Titan Building Maintenance LLC" at bounding box center [29, 213] width 57 height 4
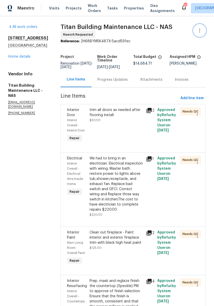
click at [201, 30] on icon "button" at bounding box center [199, 30] width 6 height 6
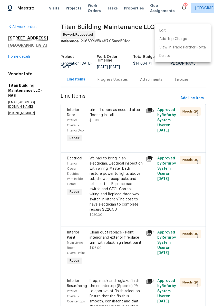
click at [178, 29] on li "Edit" at bounding box center [182, 30] width 55 height 8
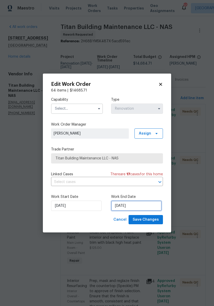
click at [145, 206] on input "[DATE]" at bounding box center [136, 206] width 50 height 10
select select "9"
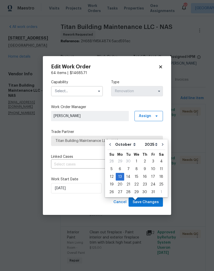
scroll to position [21, 0]
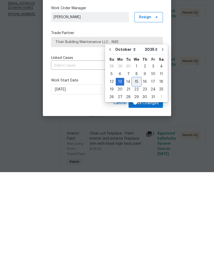
click at [136, 177] on div "15" at bounding box center [136, 180] width 8 height 7
type input "[DATE]"
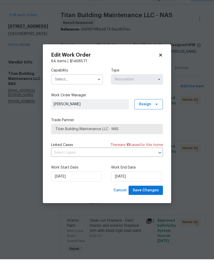
click at [91, 86] on input "text" at bounding box center [77, 91] width 52 height 10
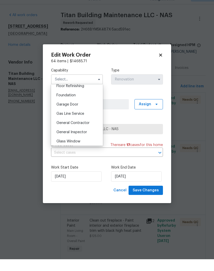
scroll to position [212, 0]
click at [86, 133] on span "General Contractor" at bounding box center [72, 135] width 33 height 4
type input "General Contractor"
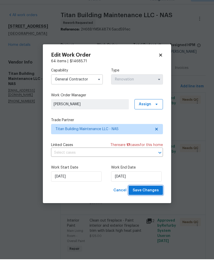
click at [151, 199] on span "Save Changes" at bounding box center [145, 202] width 26 height 6
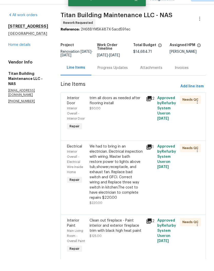
scroll to position [21, 0]
click at [26, 55] on link "Home details" at bounding box center [19, 57] width 22 height 4
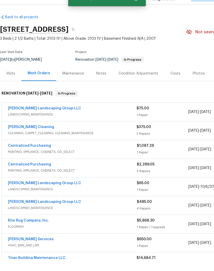
click at [102, 83] on div "Notes" at bounding box center [101, 85] width 10 height 5
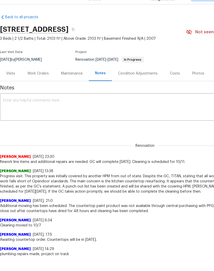
click at [91, 110] on textarea at bounding box center [144, 119] width 283 height 18
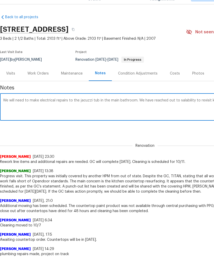
scroll to position [0, 76]
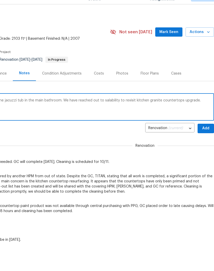
click at [116, 110] on textarea "We will need to make electrical repairs to the jacuzzi tub in the main bathroom…" at bounding box center [68, 119] width 283 height 18
type textarea "We will need to make electrical repairs to the jacuzzi tub in the main bathroom…"
click at [207, 137] on span "Add" at bounding box center [205, 140] width 8 height 6
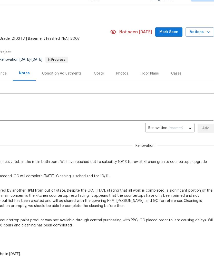
click at [173, 41] on span "Mark Seen" at bounding box center [168, 44] width 19 height 6
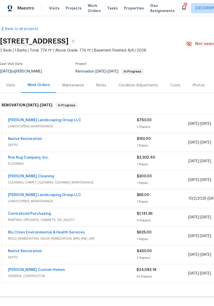
click at [101, 85] on div "Notes" at bounding box center [101, 85] width 10 height 5
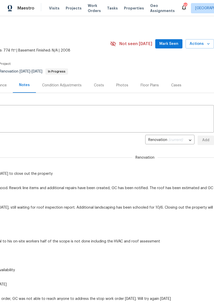
scroll to position [0, 76]
click at [172, 43] on span "Mark Seen" at bounding box center [168, 44] width 19 height 6
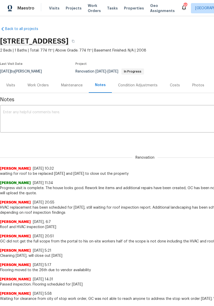
scroll to position [0, 0]
click at [40, 86] on div "Work Orders" at bounding box center [37, 85] width 21 height 5
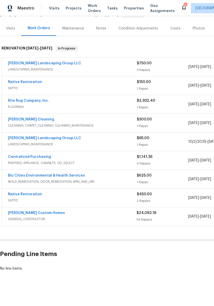
scroll to position [57, 0]
click at [20, 212] on link "[PERSON_NAME] Custom Homes" at bounding box center [36, 213] width 57 height 4
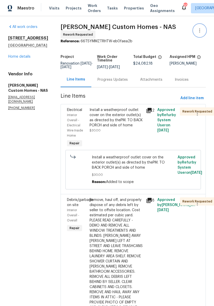
click at [201, 32] on icon "button" at bounding box center [199, 30] width 6 height 6
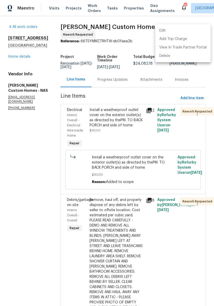
click at [170, 31] on li "Edit" at bounding box center [182, 30] width 55 height 8
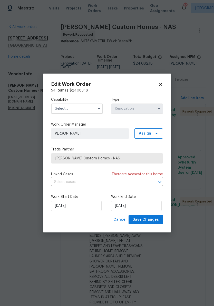
click at [90, 108] on input "text" at bounding box center [77, 109] width 52 height 10
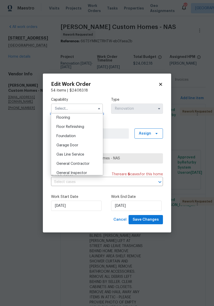
scroll to position [201, 0]
click at [86, 164] on span "General Contractor" at bounding box center [72, 163] width 33 height 4
type input "General Contractor"
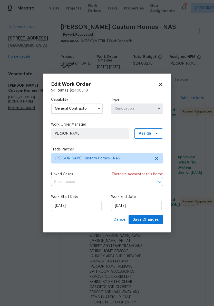
click at [162, 85] on icon at bounding box center [160, 84] width 3 height 3
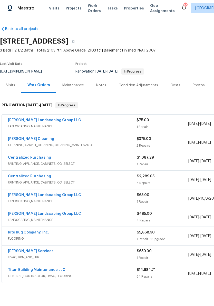
click at [103, 86] on div "Notes" at bounding box center [101, 85] width 10 height 5
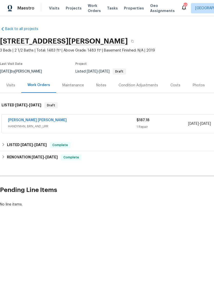
click at [195, 85] on div "Photos" at bounding box center [198, 85] width 12 height 5
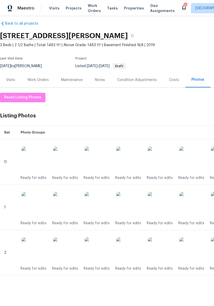
scroll to position [5, 0]
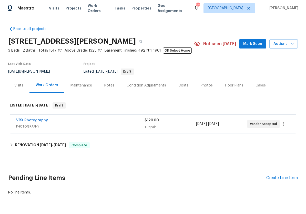
click at [98, 8] on span "Work Orders" at bounding box center [98, 8] width 21 height 10
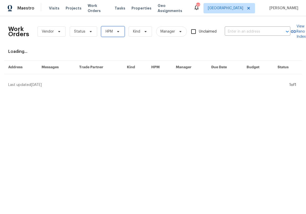
click at [119, 34] on span "HPM" at bounding box center [112, 31] width 23 height 10
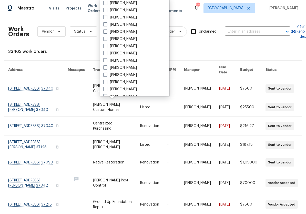
click at [133, 68] on label "[PERSON_NAME]" at bounding box center [120, 67] width 34 height 5
click at [107, 68] on input "[PERSON_NAME]" at bounding box center [104, 66] width 3 height 3
checkbox input "true"
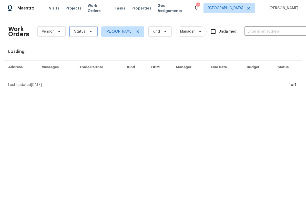
click at [89, 33] on icon at bounding box center [91, 31] width 4 height 4
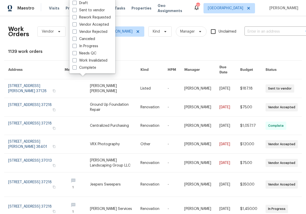
click at [95, 54] on label "Needs QC" at bounding box center [85, 53] width 24 height 5
click at [76, 54] on input "Needs QC" at bounding box center [74, 52] width 3 height 3
checkbox input "true"
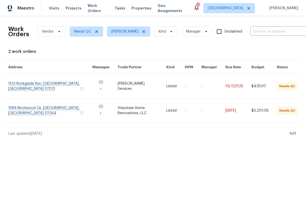
click at [47, 81] on link at bounding box center [50, 86] width 84 height 24
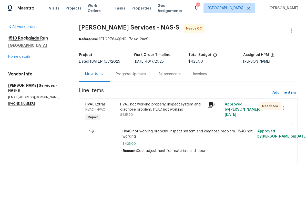
click at [151, 108] on div "HVAC not working properly. Inspect system and diagnose problem. HVAC not working" at bounding box center [162, 107] width 84 height 10
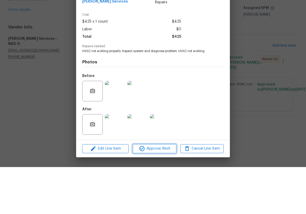
click at [163, 192] on span "Approve Work" at bounding box center [154, 195] width 40 height 6
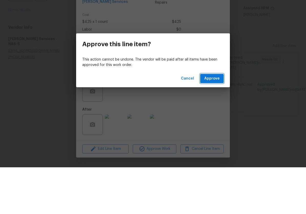
click at [215, 122] on span "Approve" at bounding box center [211, 125] width 15 height 6
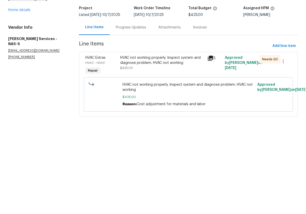
scroll to position [0, 0]
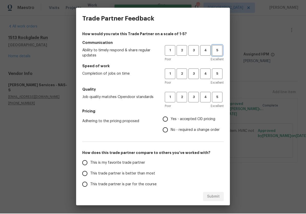
click at [218, 54] on button "5" at bounding box center [217, 51] width 11 height 11
click at [205, 76] on span "4" at bounding box center [205, 74] width 9 height 6
click at [205, 100] on span "4" at bounding box center [205, 98] width 9 height 6
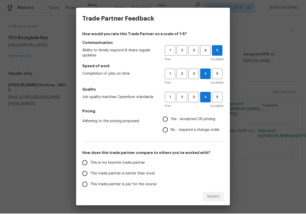
click at [168, 120] on input "Yes - accepted OD pricing" at bounding box center [165, 119] width 11 height 11
radio input "true"
click at [168, 130] on input "No - required a change order" at bounding box center [165, 130] width 11 height 11
radio input "true"
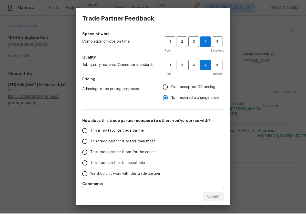
scroll to position [40, 0]
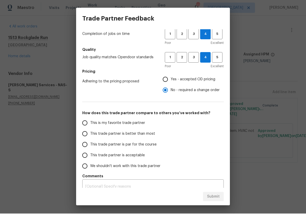
click at [87, 124] on input "This is my favorite trade partner" at bounding box center [84, 123] width 11 height 11
radio input "false"
click at [84, 133] on input "This trade partner is better than most" at bounding box center [84, 134] width 11 height 11
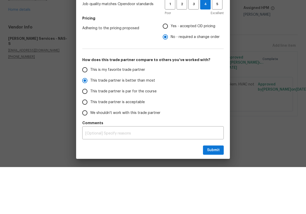
scroll to position [0, 0]
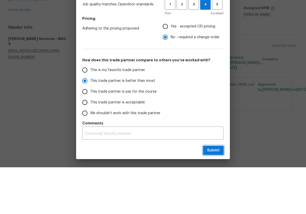
click at [218, 194] on span "Submit" at bounding box center [213, 197] width 13 height 6
radio input "true"
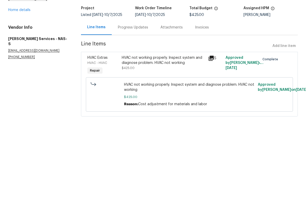
scroll to position [0, 0]
click at [27, 55] on link "Home details" at bounding box center [19, 57] width 22 height 4
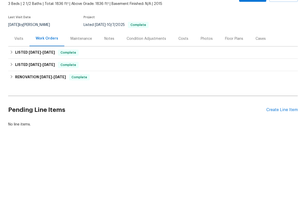
click at [111, 83] on div "Notes" at bounding box center [109, 85] width 10 height 5
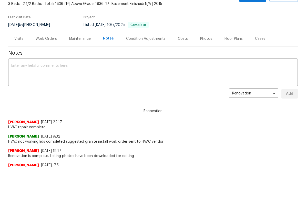
scroll to position [12, 0]
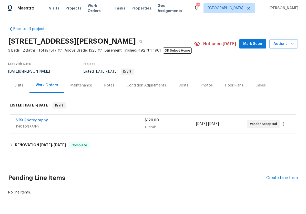
click at [98, 10] on span "Work Orders" at bounding box center [98, 8] width 21 height 10
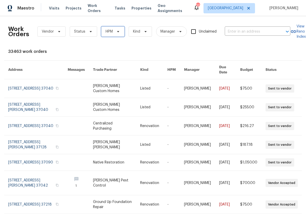
click at [119, 33] on icon at bounding box center [118, 31] width 4 height 4
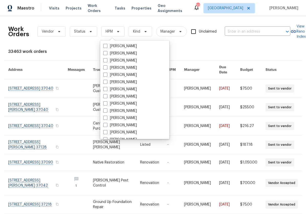
click at [130, 84] on label "[PERSON_NAME]" at bounding box center [120, 81] width 34 height 5
click at [107, 83] on input "[PERSON_NAME]" at bounding box center [104, 80] width 3 height 3
checkbox input "true"
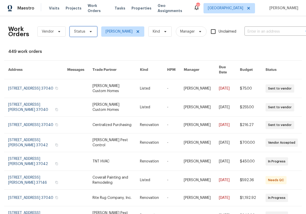
click at [87, 33] on span at bounding box center [90, 31] width 6 height 4
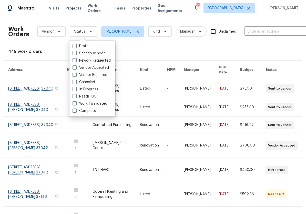
click at [96, 96] on label "Needs QC" at bounding box center [85, 96] width 24 height 5
click at [76, 96] on input "Needs QC" at bounding box center [74, 95] width 3 height 3
checkbox input "true"
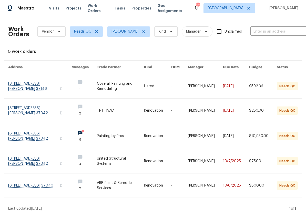
click at [40, 85] on link at bounding box center [39, 86] width 63 height 24
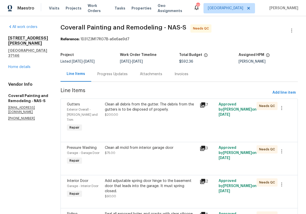
click at [181, 106] on div "Clean all debris from the gutter. The debris from the gutters is to be disposed…" at bounding box center [151, 107] width 92 height 10
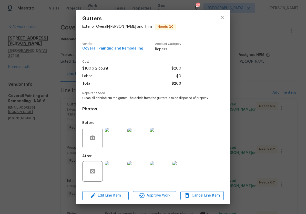
scroll to position [2, 0]
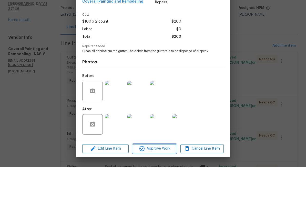
click at [165, 192] on span "Approve Work" at bounding box center [154, 195] width 40 height 6
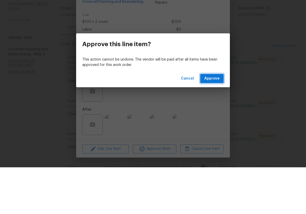
click at [216, 120] on button "Approve" at bounding box center [212, 124] width 24 height 9
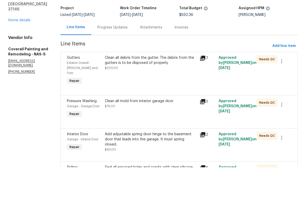
scroll to position [0, 0]
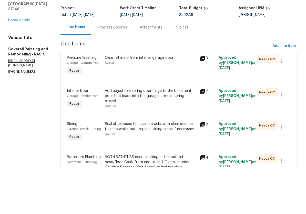
click at [174, 102] on div "Clean all mold from interior garage door $75.00" at bounding box center [151, 107] width 92 height 10
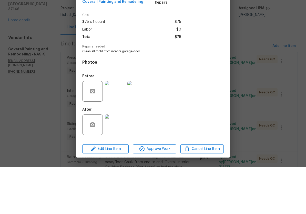
click at [120, 161] on img at bounding box center [115, 171] width 21 height 21
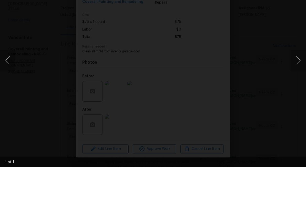
click at [301, 1] on div "Lightbox" at bounding box center [153, 107] width 306 height 214
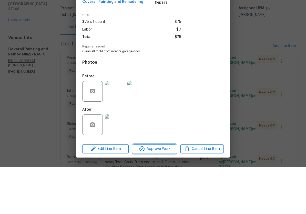
click at [162, 192] on span "Approve Work" at bounding box center [154, 195] width 40 height 6
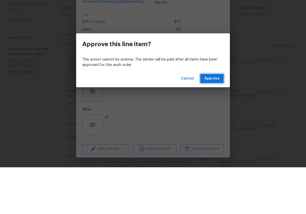
click at [213, 122] on span "Approve" at bounding box center [211, 125] width 15 height 6
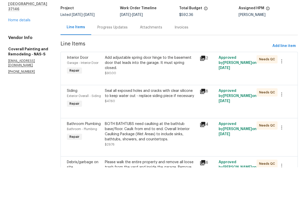
click at [175, 102] on div "Add adjustable spring door hinge to the basement door that leads into the garag…" at bounding box center [151, 109] width 92 height 15
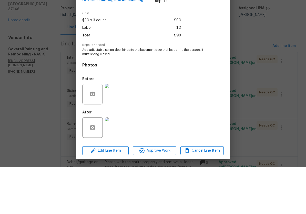
click at [120, 164] on img at bounding box center [115, 174] width 21 height 21
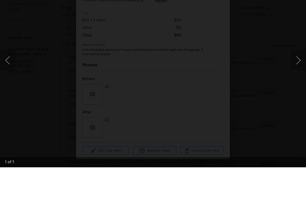
click at [301, 0] on div "Lightbox" at bounding box center [153, 107] width 306 height 214
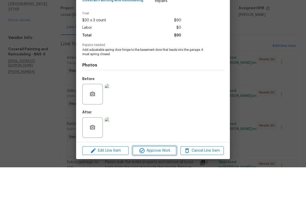
click at [168, 194] on span "Approve Work" at bounding box center [154, 197] width 40 height 6
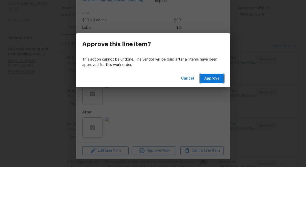
click at [218, 122] on span "Approve" at bounding box center [211, 125] width 15 height 6
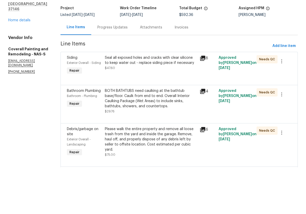
click at [185, 102] on div "Seal all exposed holes and cracks with clear silicone to keep water out - repla…" at bounding box center [151, 107] width 92 height 10
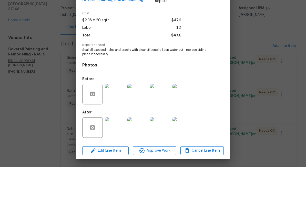
click at [120, 164] on img at bounding box center [115, 174] width 21 height 21
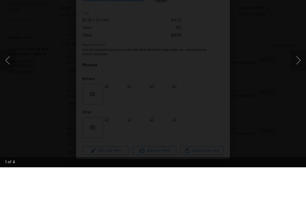
click at [299, 2] on div "Lightbox" at bounding box center [153, 107] width 306 height 214
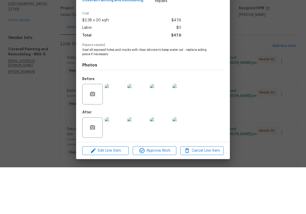
click at [140, 164] on img at bounding box center [137, 174] width 21 height 21
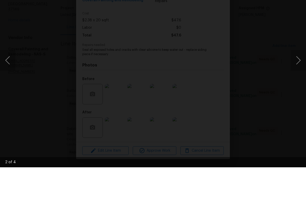
click at [299, 97] on button "Next image" at bounding box center [298, 107] width 15 height 21
click at [298, 97] on button "Next image" at bounding box center [298, 107] width 15 height 21
click at [300, 97] on button "Next image" at bounding box center [298, 107] width 15 height 21
click at [302, 1] on div "Lightbox" at bounding box center [153, 107] width 306 height 214
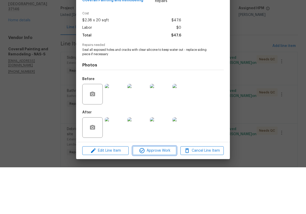
click at [167, 194] on span "Approve Work" at bounding box center [154, 197] width 40 height 6
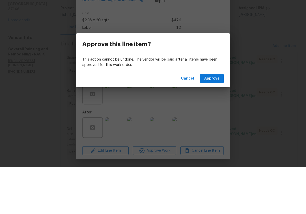
click at [218, 122] on span "Approve" at bounding box center [211, 125] width 15 height 6
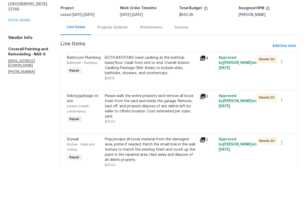
click at [190, 102] on div "BOTH BATHTUBS need caulking at the bathtub base/floor. Caulk from end to end. O…" at bounding box center [151, 112] width 92 height 21
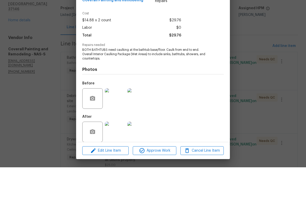
click at [118, 168] on img at bounding box center [115, 178] width 21 height 21
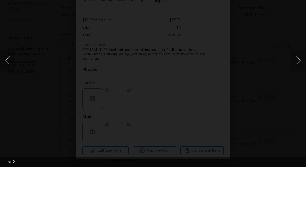
click at [303, 2] on div "Lightbox" at bounding box center [153, 107] width 306 height 214
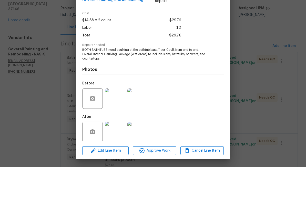
click at [141, 168] on img at bounding box center [137, 178] width 21 height 21
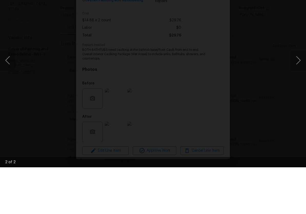
click at [300, 2] on div "Lightbox" at bounding box center [153, 107] width 306 height 214
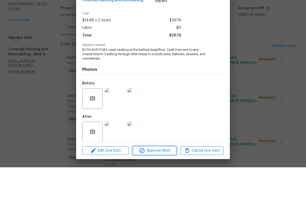
click at [159, 194] on span "Approve Work" at bounding box center [154, 197] width 40 height 6
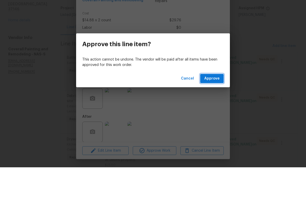
click at [216, 122] on span "Approve" at bounding box center [211, 125] width 15 height 6
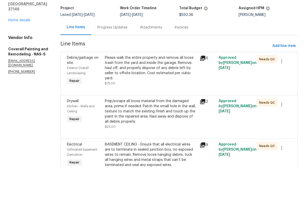
click at [184, 102] on div "Please walk the entire property and remove all loose trash from the yard and in…" at bounding box center [151, 115] width 92 height 26
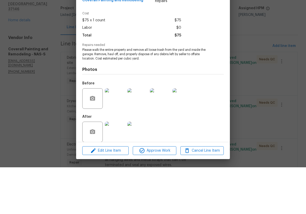
click at [120, 168] on img at bounding box center [115, 178] width 21 height 21
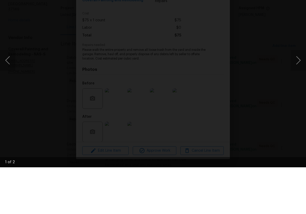
click at [299, 97] on button "Next image" at bounding box center [298, 107] width 15 height 21
click at [300, 2] on div "Lightbox" at bounding box center [153, 107] width 306 height 214
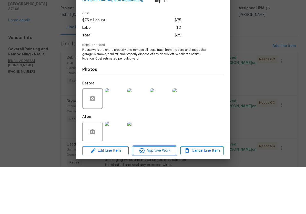
click at [165, 194] on span "Approve Work" at bounding box center [154, 197] width 40 height 6
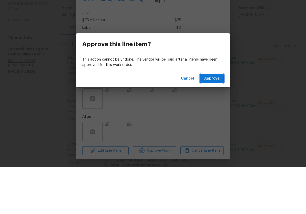
click at [217, 122] on span "Approve" at bounding box center [211, 125] width 15 height 6
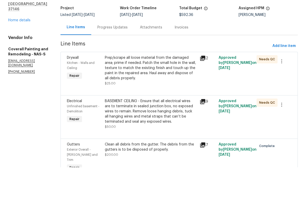
click at [182, 102] on div "Prep/scrape all loose material from the damaged area; prime if needed. Patch th…" at bounding box center [151, 115] width 92 height 26
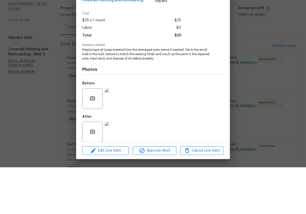
click at [119, 135] on img at bounding box center [115, 145] width 21 height 21
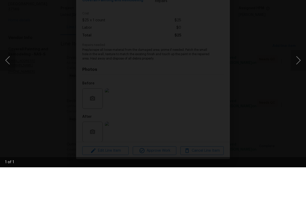
click at [299, 97] on button "Next image" at bounding box center [298, 107] width 15 height 21
click at [299, 1] on div "Lightbox" at bounding box center [153, 107] width 306 height 214
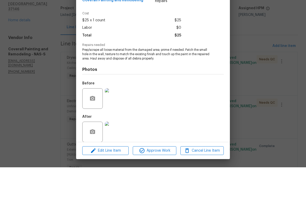
click at [117, 168] on img at bounding box center [115, 178] width 21 height 21
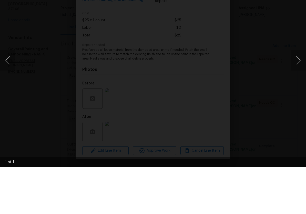
click at [301, 1] on div "Lightbox" at bounding box center [153, 107] width 306 height 214
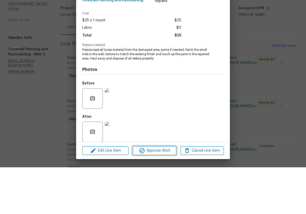
click at [166, 194] on span "Approve Work" at bounding box center [154, 197] width 40 height 6
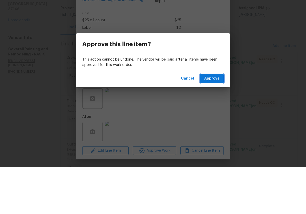
click at [218, 122] on span "Approve" at bounding box center [211, 125] width 15 height 6
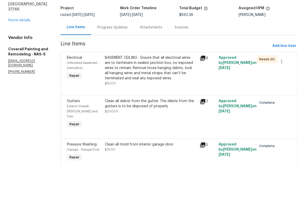
click at [187, 102] on div "BASEMENT CEILING - Ensure that all electrical wires are to terminate in sealed …" at bounding box center [151, 115] width 92 height 26
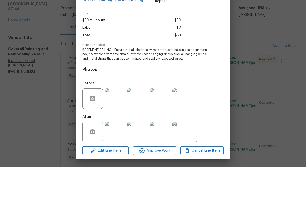
click at [118, 168] on img at bounding box center [115, 178] width 21 height 21
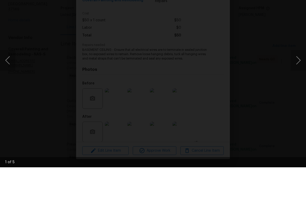
click at [301, 97] on button "Next image" at bounding box center [298, 107] width 15 height 21
click at [300, 97] on button "Next image" at bounding box center [298, 107] width 15 height 21
click at [302, 97] on button "Next image" at bounding box center [298, 107] width 15 height 21
click at [300, 1] on div "Lightbox" at bounding box center [153, 107] width 306 height 214
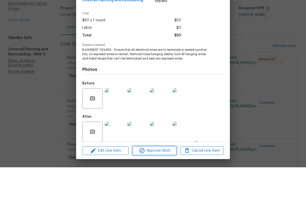
click at [164, 194] on span "Approve Work" at bounding box center [154, 197] width 40 height 6
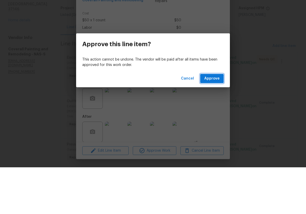
click at [216, 122] on span "Approve" at bounding box center [211, 125] width 15 height 6
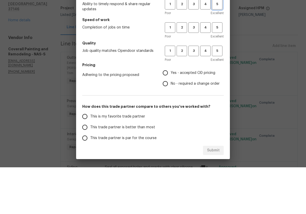
click at [218, 46] on button "5" at bounding box center [217, 51] width 11 height 11
click at [220, 71] on span "5" at bounding box center [216, 74] width 9 height 6
click at [219, 95] on span "5" at bounding box center [216, 98] width 9 height 6
click at [168, 114] on input "Yes - accepted OD pricing" at bounding box center [165, 119] width 11 height 11
radio input "true"
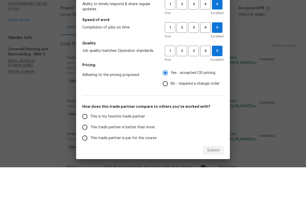
click at [88, 158] on input "This is my favorite trade partner" at bounding box center [84, 163] width 11 height 11
click at [214, 194] on span "Submit" at bounding box center [213, 197] width 13 height 6
radio input "true"
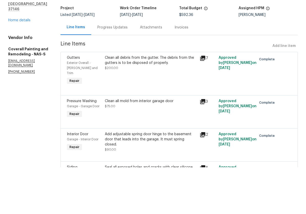
click at [128, 71] on div "Progress Updates" at bounding box center [112, 73] width 30 height 5
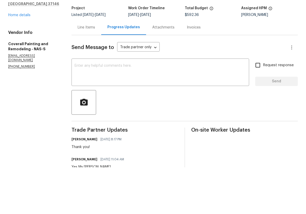
click at [25, 60] on link "Home details" at bounding box center [19, 62] width 22 height 4
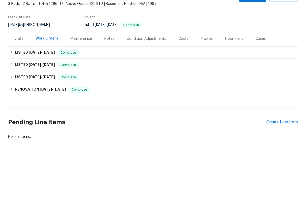
click at [111, 83] on div "Notes" at bounding box center [109, 85] width 10 height 5
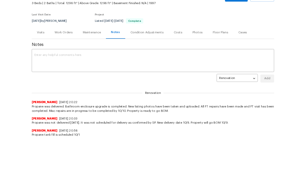
scroll to position [12, 0]
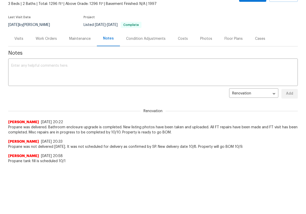
click at [107, 99] on textarea at bounding box center [152, 108] width 283 height 18
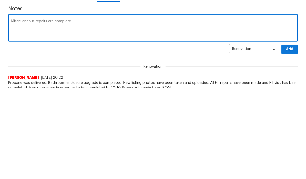
type textarea "Miscellaneous repairs are complete."
click at [285, 124] on button "Add" at bounding box center [289, 128] width 16 height 9
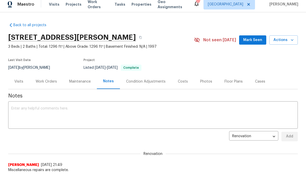
scroll to position [3, 0]
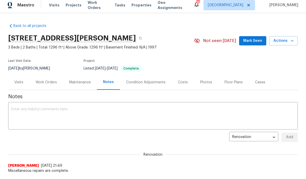
click at [254, 41] on span "Mark Seen" at bounding box center [252, 41] width 19 height 6
click at [206, 83] on div "Photos" at bounding box center [206, 82] width 12 height 5
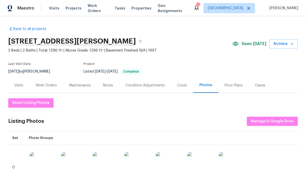
click at [98, 6] on span "Work Orders" at bounding box center [98, 8] width 21 height 10
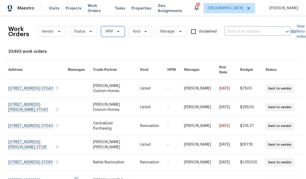
click at [115, 31] on span "HPM" at bounding box center [112, 31] width 23 height 10
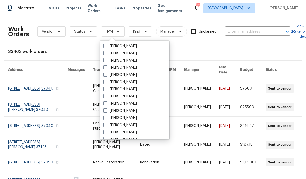
click at [130, 108] on label "[PERSON_NAME]" at bounding box center [120, 110] width 34 height 5
click at [107, 108] on input "[PERSON_NAME]" at bounding box center [104, 109] width 3 height 3
checkbox input "true"
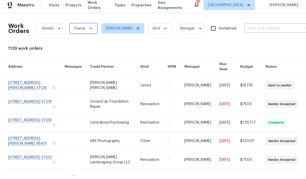
click at [86, 31] on span "Status" at bounding box center [83, 31] width 27 height 10
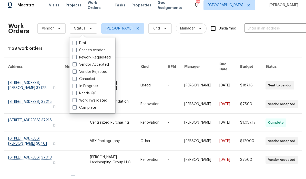
click at [95, 94] on label "Needs QC" at bounding box center [85, 96] width 24 height 5
click at [76, 94] on input "Needs QC" at bounding box center [74, 95] width 3 height 3
checkbox input "true"
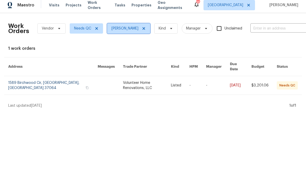
click at [145, 30] on icon at bounding box center [144, 31] width 4 height 4
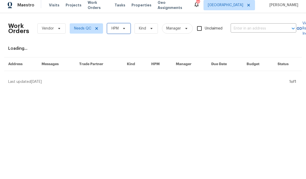
click at [125, 29] on icon at bounding box center [124, 31] width 4 height 4
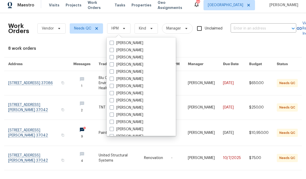
click at [136, 80] on label "[PERSON_NAME]" at bounding box center [127, 81] width 34 height 5
click at [113, 80] on input "[PERSON_NAME]" at bounding box center [111, 80] width 3 height 3
checkbox input "true"
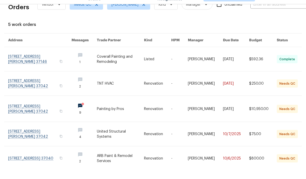
scroll to position [21, 0]
click at [45, 108] on link at bounding box center [39, 121] width 63 height 26
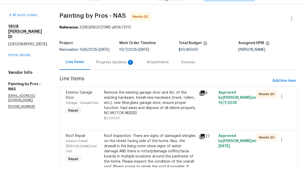
click at [130, 71] on div "Progress Updates 1" at bounding box center [115, 73] width 38 height 5
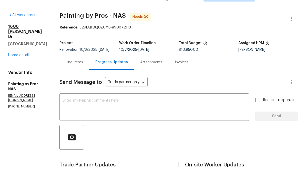
click at [24, 65] on link "Home details" at bounding box center [19, 67] width 22 height 4
